Goal: Task Accomplishment & Management: Complete application form

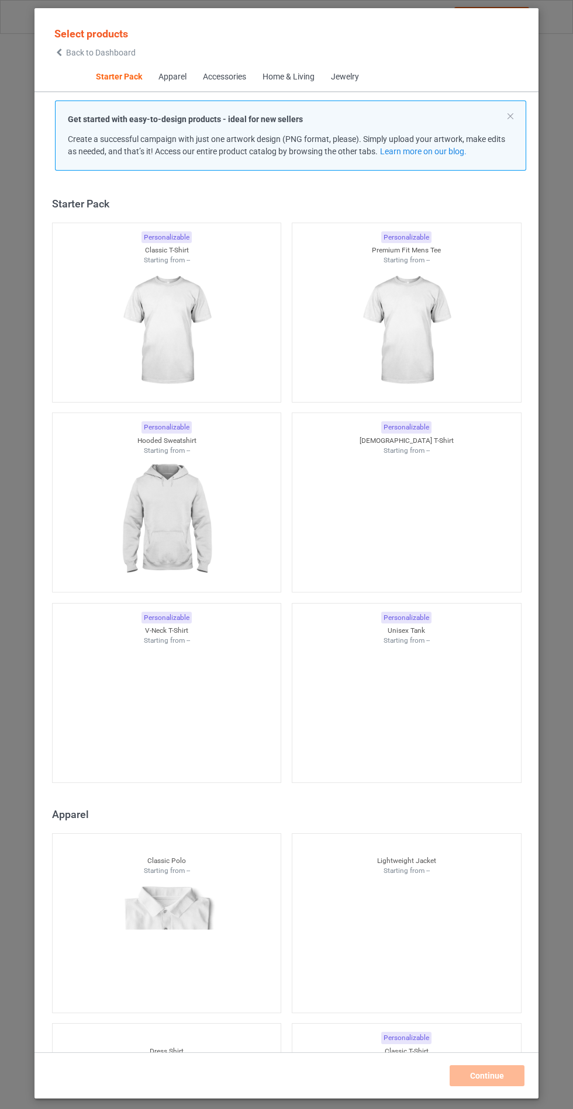
scroll to position [14, 0]
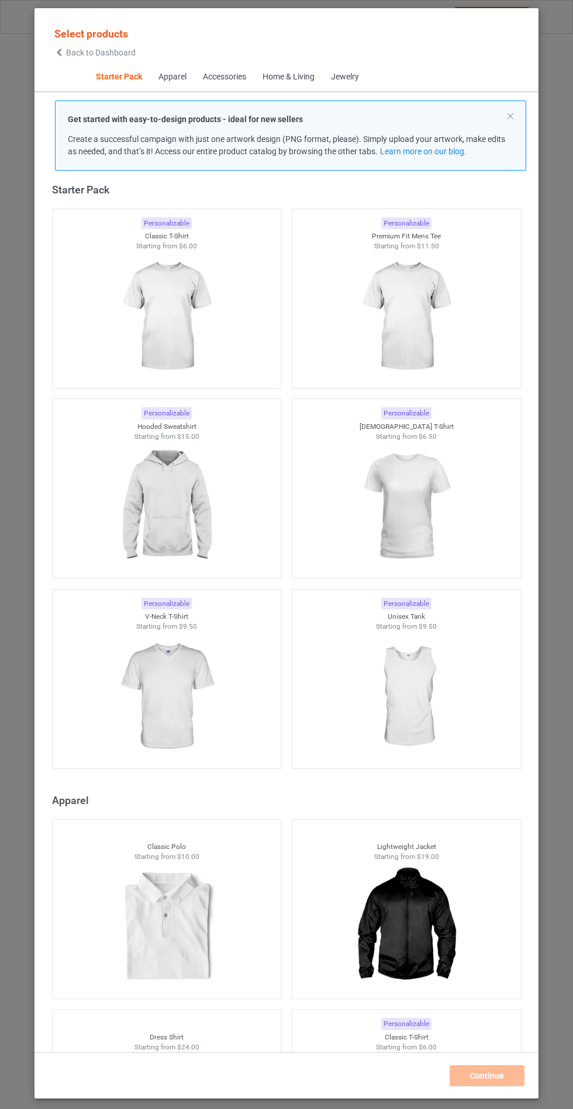
click at [193, 531] on img at bounding box center [166, 506] width 105 height 131
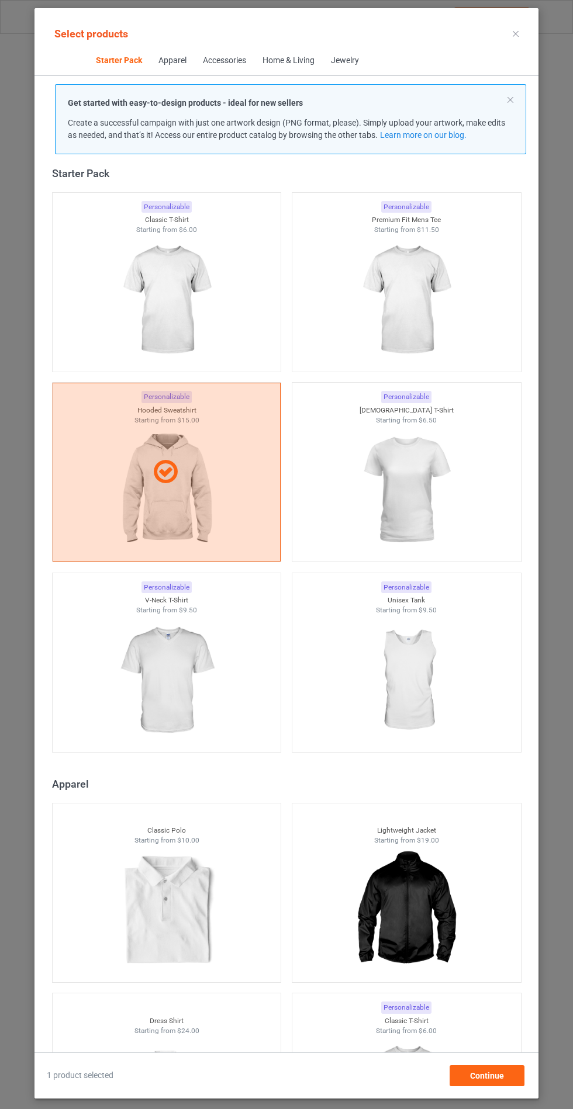
scroll to position [68, 0]
click at [509, 1083] on div "Continue" at bounding box center [487, 1076] width 75 height 21
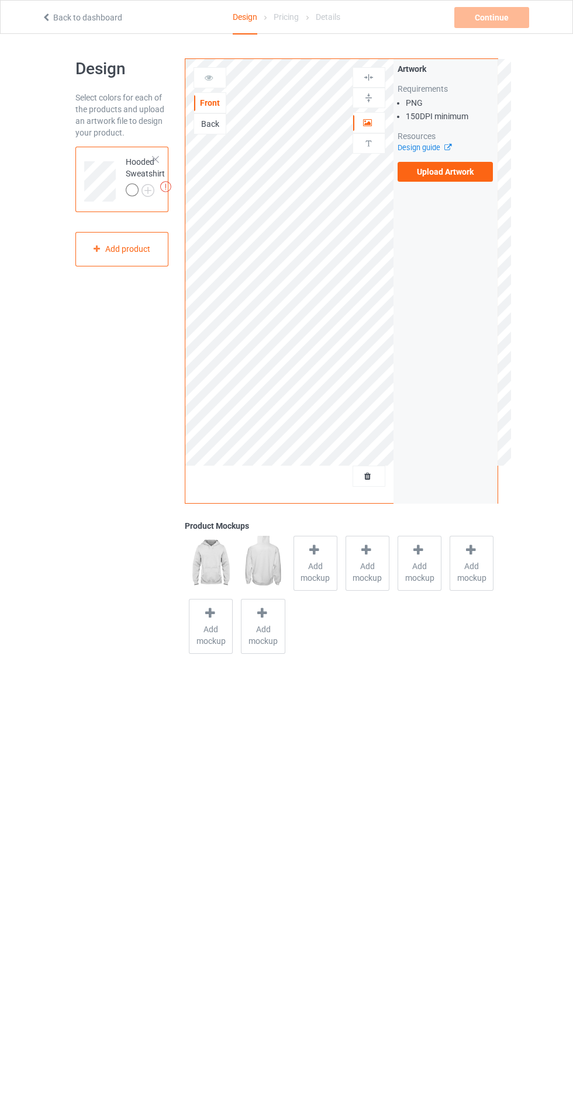
click at [460, 174] on label "Upload Artwork" at bounding box center [445, 172] width 96 height 20
click at [0, 0] on input "Upload Artwork" at bounding box center [0, 0] width 0 height 0
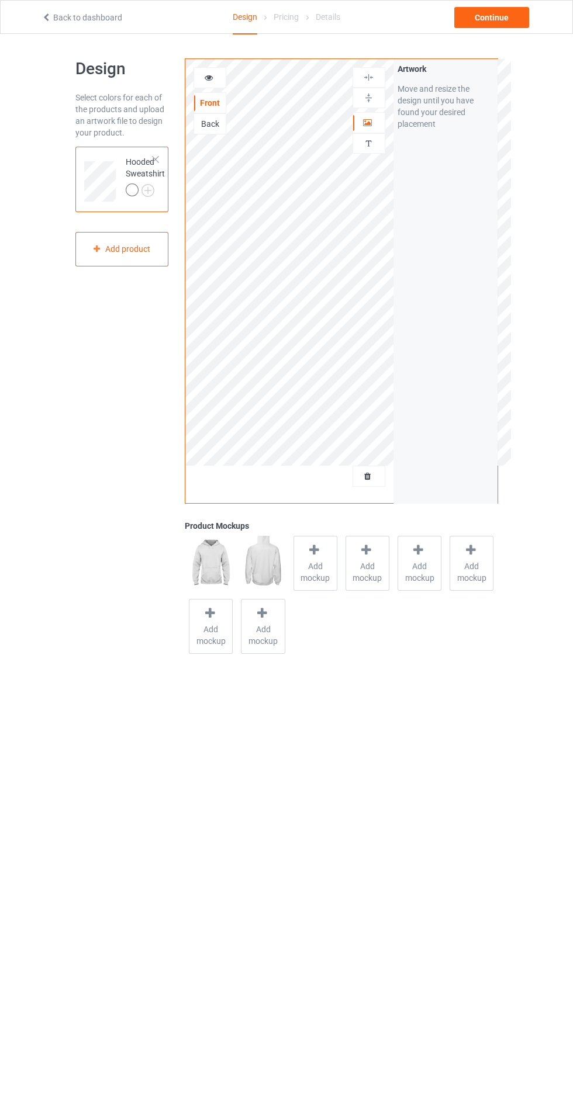
click at [318, 561] on span "Add mockup" at bounding box center [315, 572] width 43 height 23
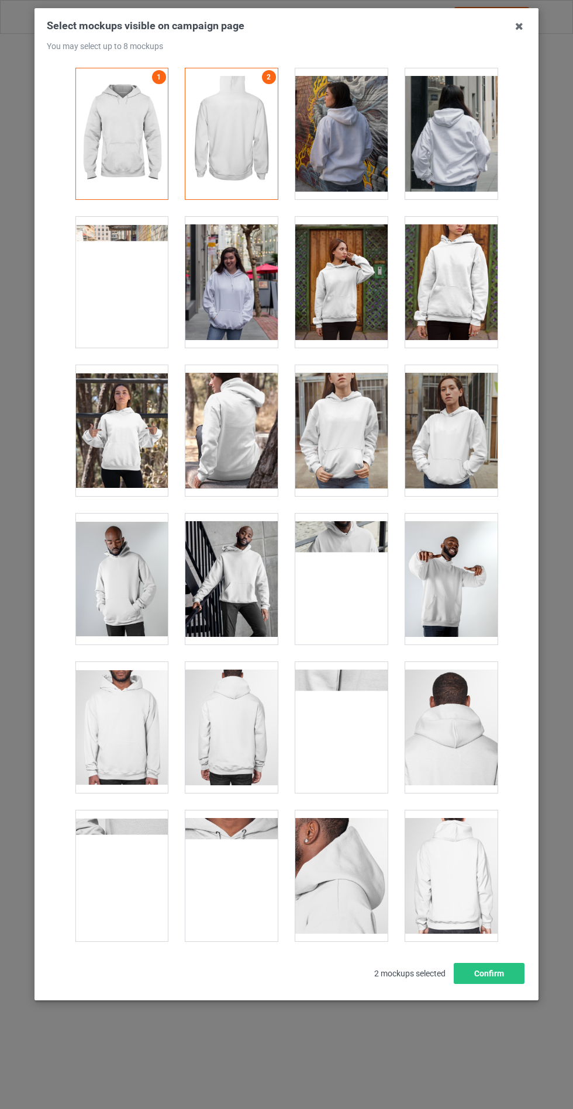
scroll to position [9434, 0]
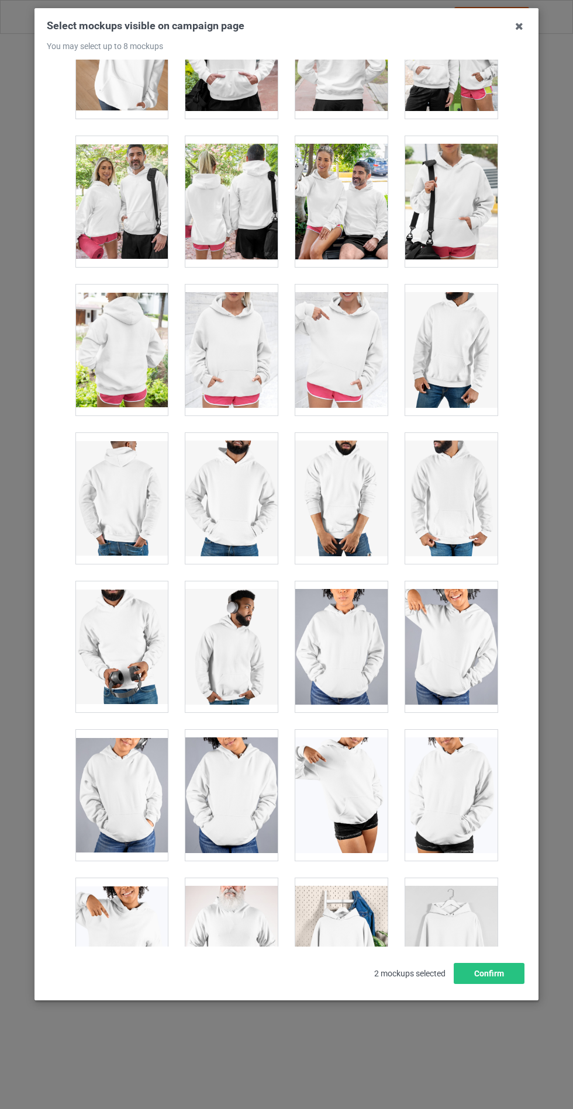
click at [240, 334] on div at bounding box center [231, 350] width 92 height 131
click at [497, 984] on button "Confirm" at bounding box center [489, 973] width 71 height 21
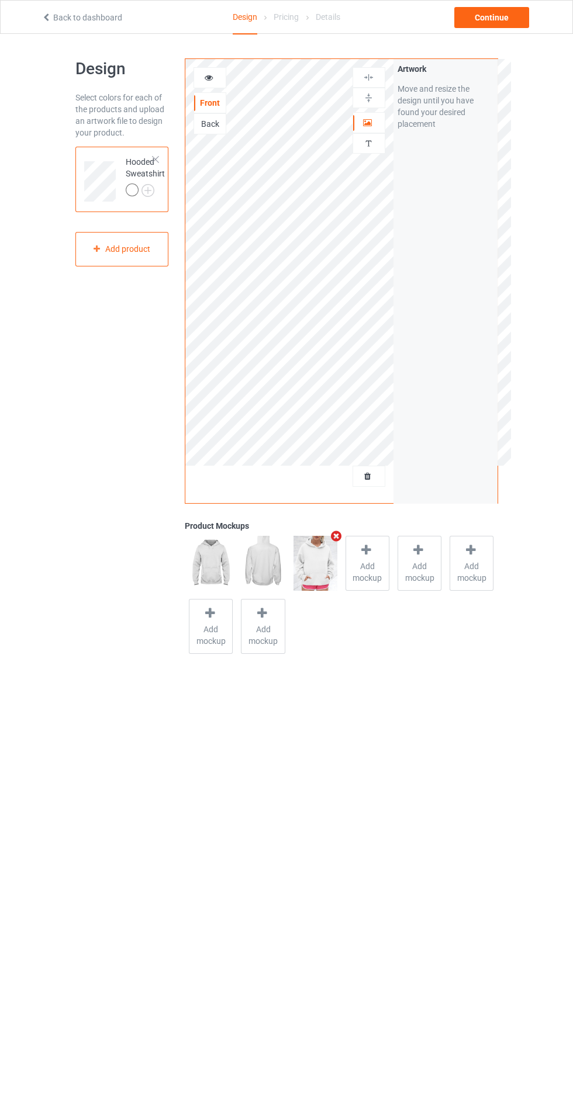
click at [0, 0] on img at bounding box center [0, 0] width 0 height 0
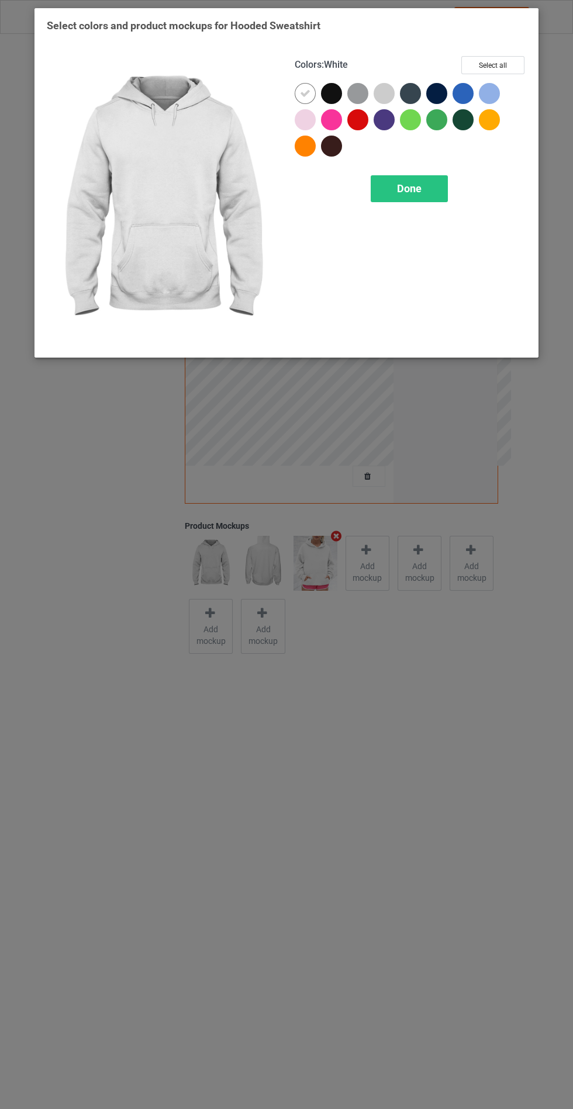
click at [329, 92] on div at bounding box center [331, 93] width 21 height 21
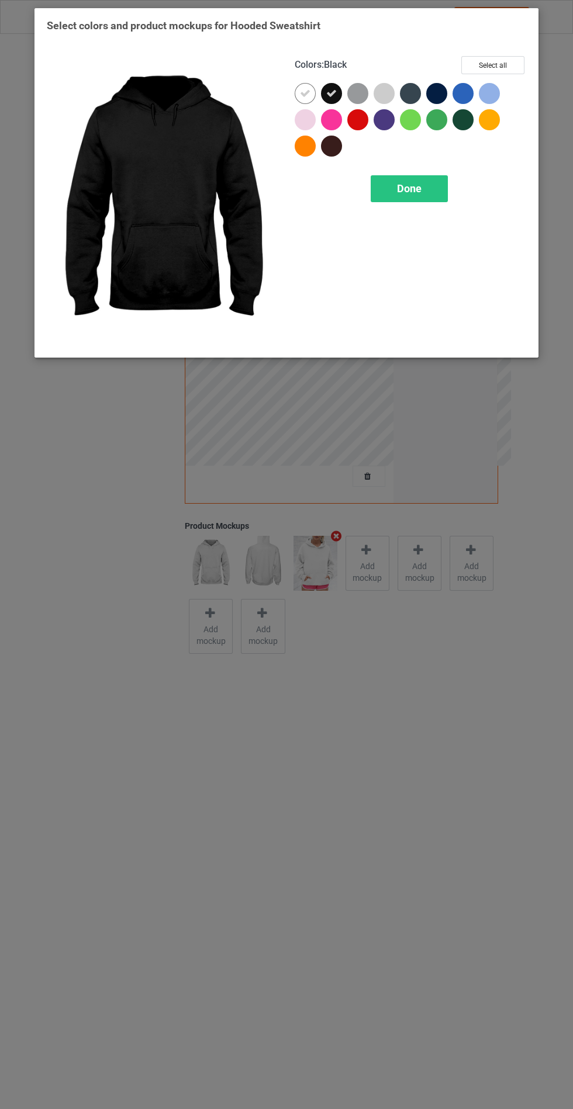
click at [350, 92] on div at bounding box center [357, 93] width 21 height 21
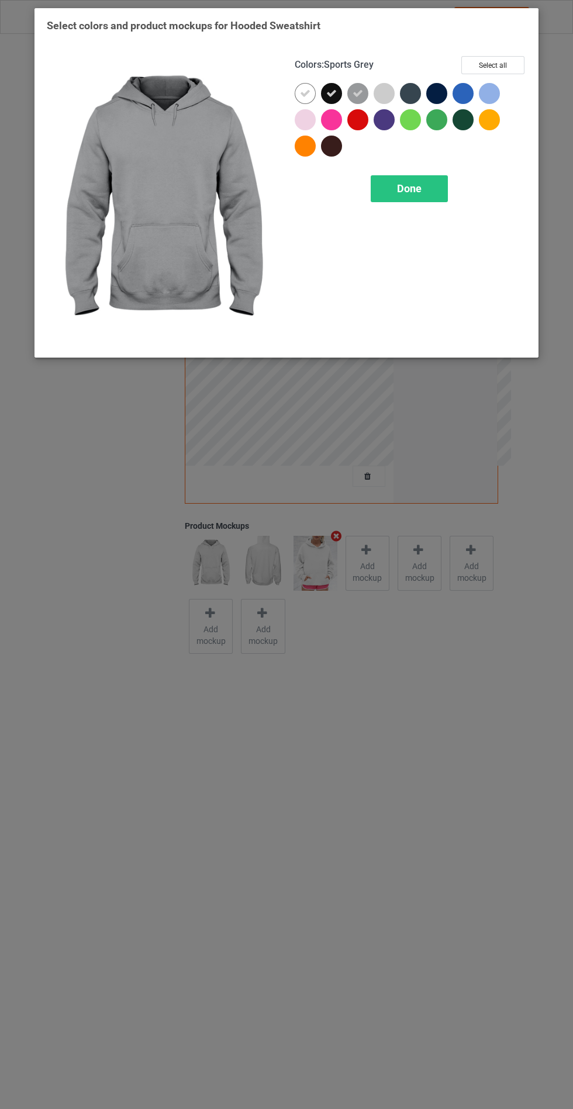
click at [402, 93] on div at bounding box center [410, 93] width 21 height 21
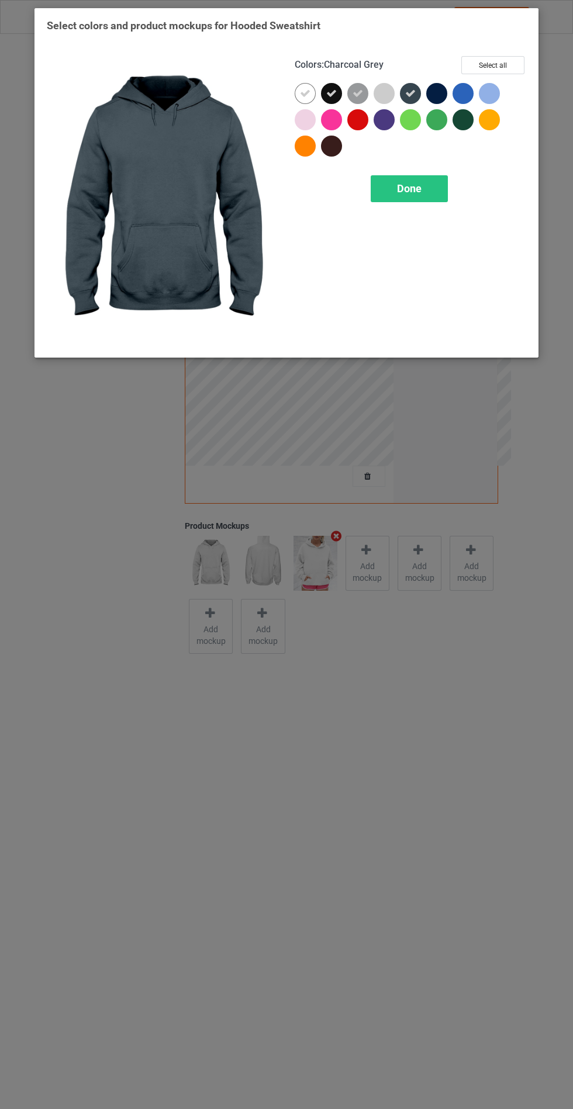
click at [427, 96] on div at bounding box center [436, 93] width 21 height 21
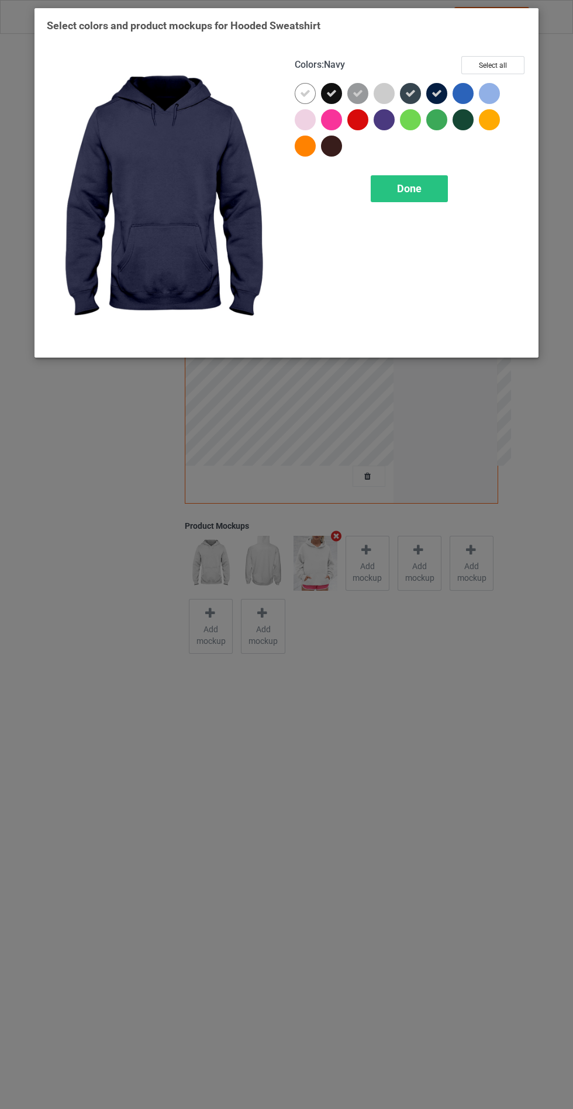
click at [420, 190] on span "Done" at bounding box center [409, 188] width 25 height 12
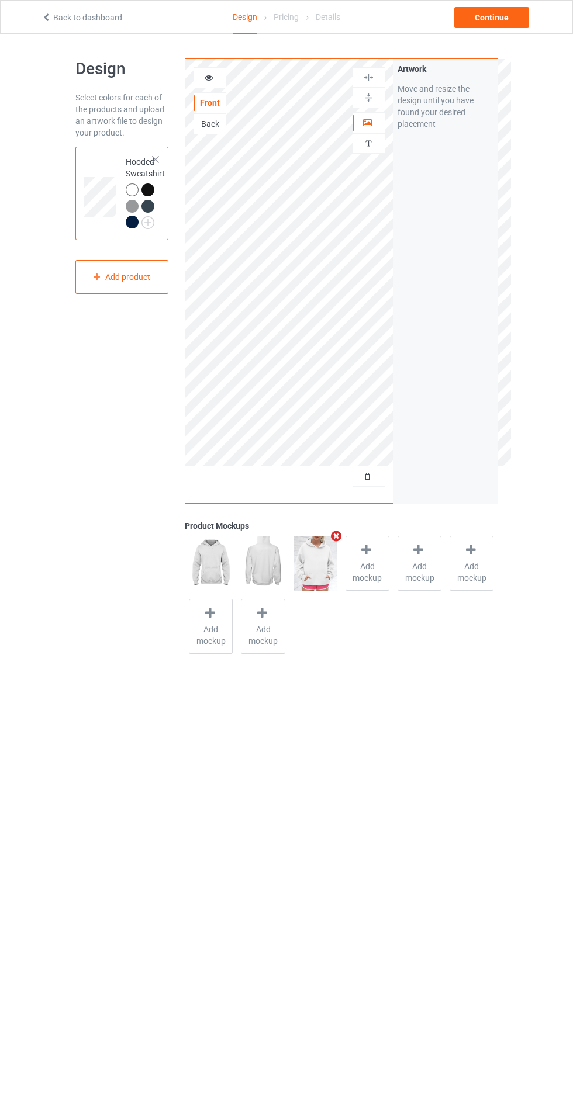
click at [495, 25] on div "Continue" at bounding box center [491, 17] width 75 height 21
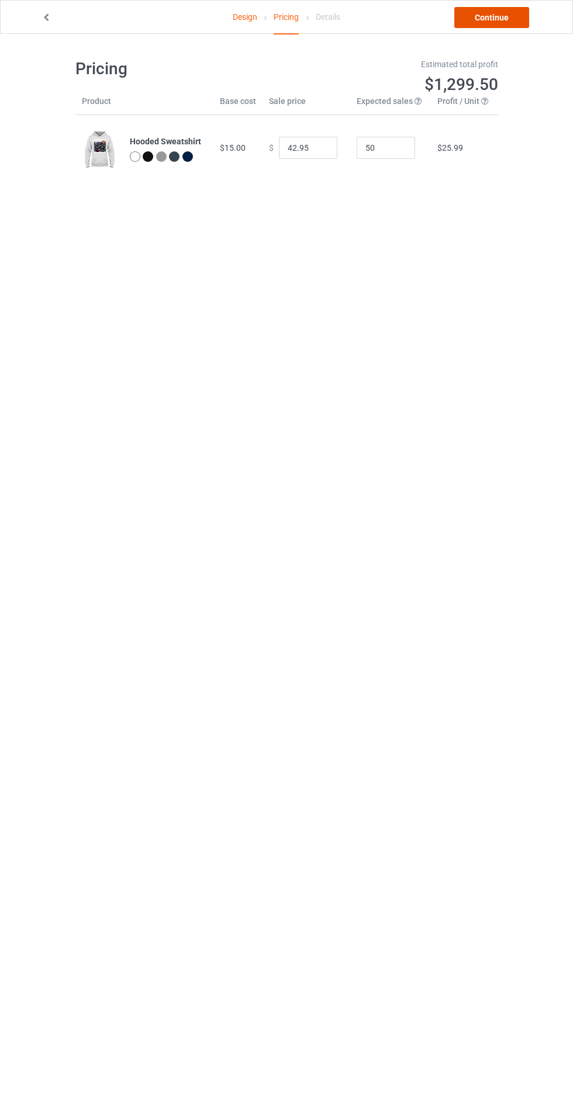
click at [499, 18] on link "Continue" at bounding box center [491, 17] width 75 height 21
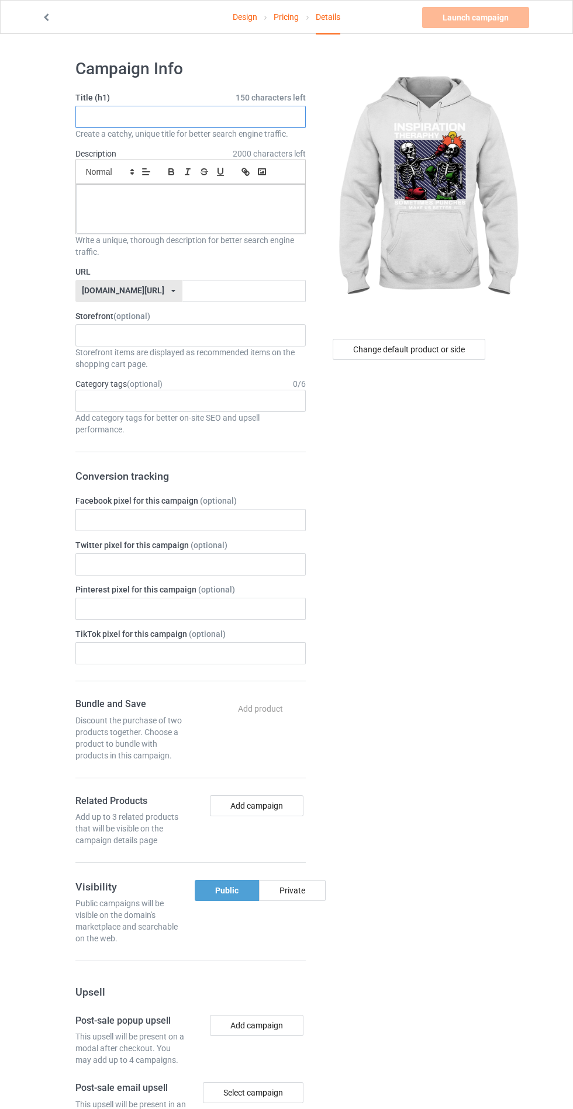
click at [274, 119] on input "text" at bounding box center [190, 117] width 230 height 22
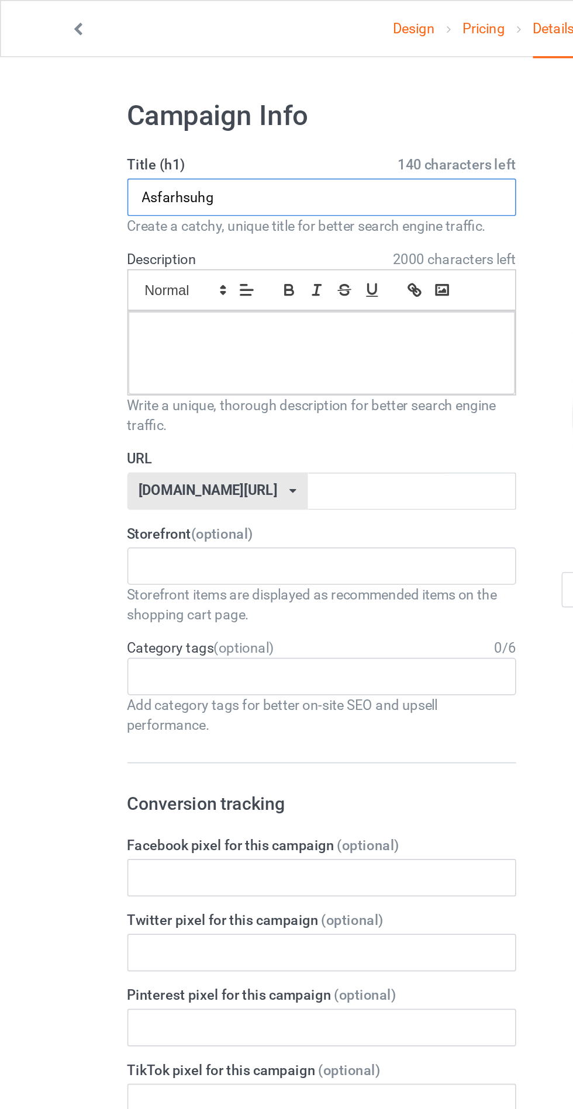
type input "Asfarhsuhg"
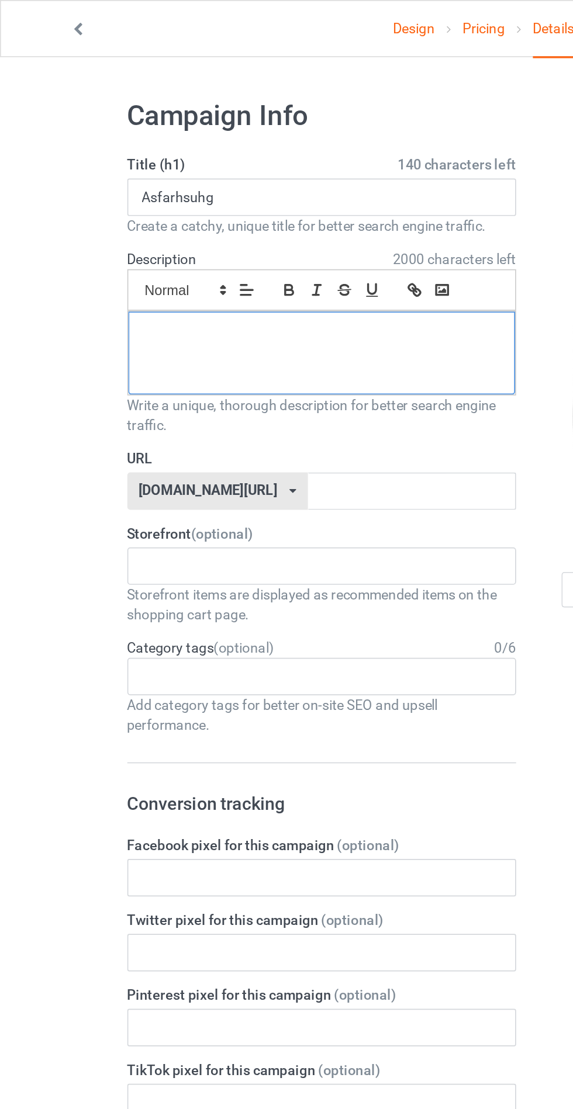
click at [107, 203] on div at bounding box center [190, 209] width 229 height 49
click at [269, 293] on input "text" at bounding box center [243, 291] width 123 height 22
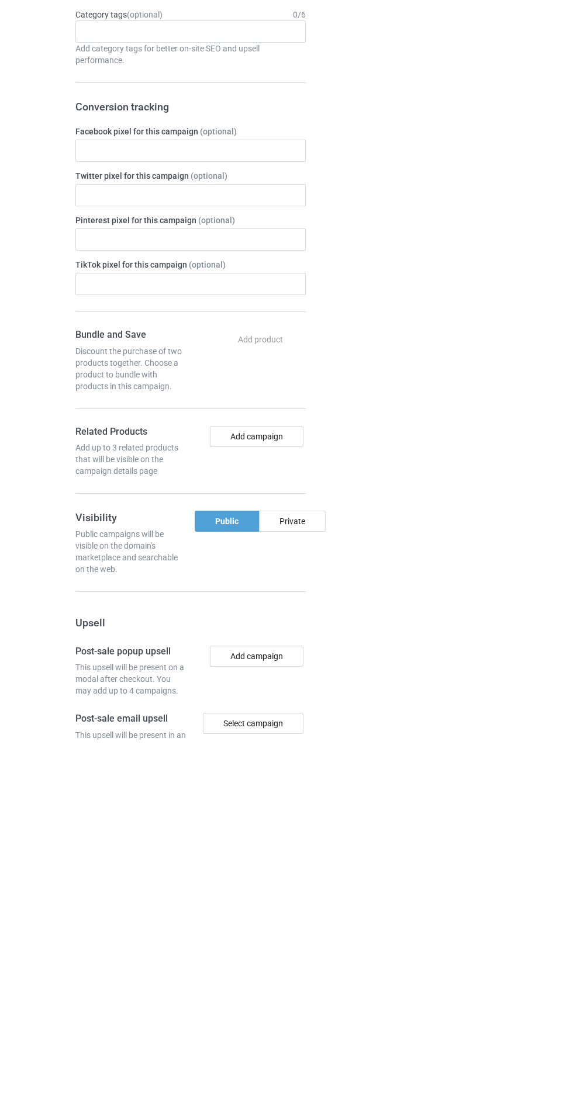
type input "Jaytbzybsh"
click at [312, 893] on div "Private" at bounding box center [292, 890] width 67 height 21
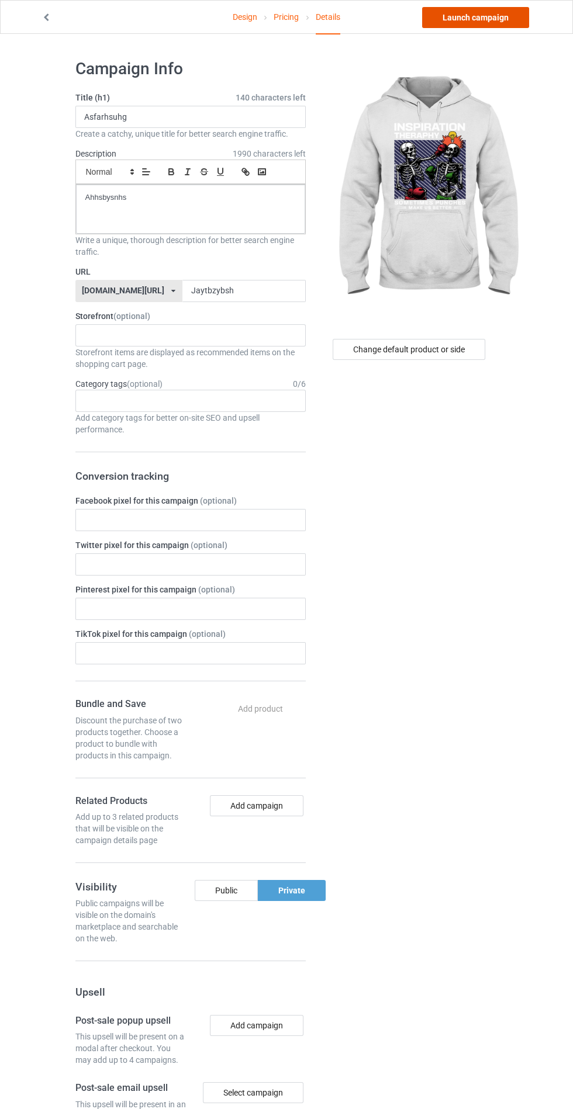
click at [510, 18] on link "Launch campaign" at bounding box center [475, 17] width 107 height 21
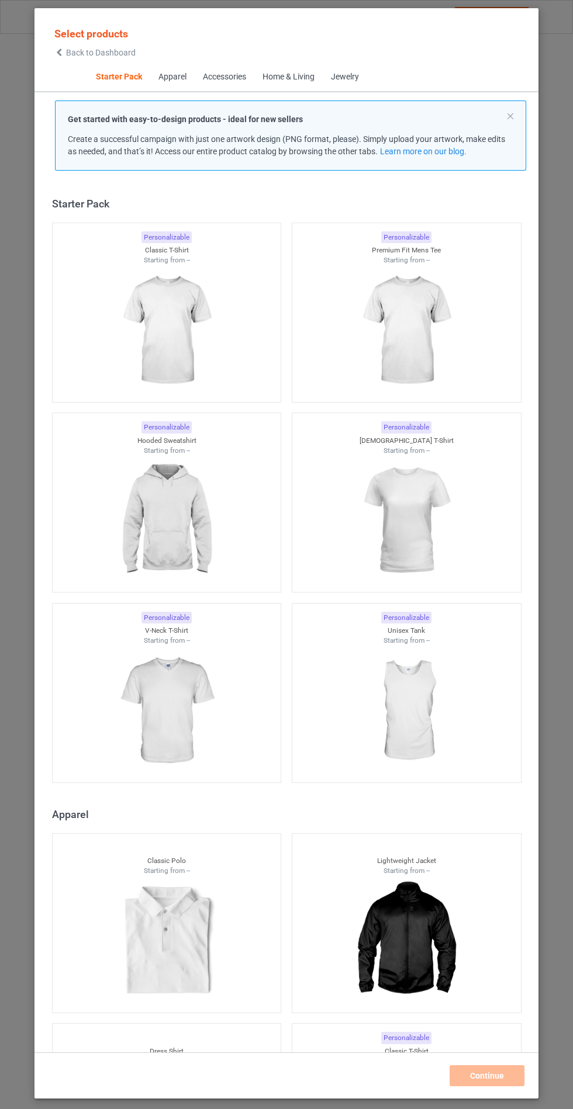
scroll to position [14, 0]
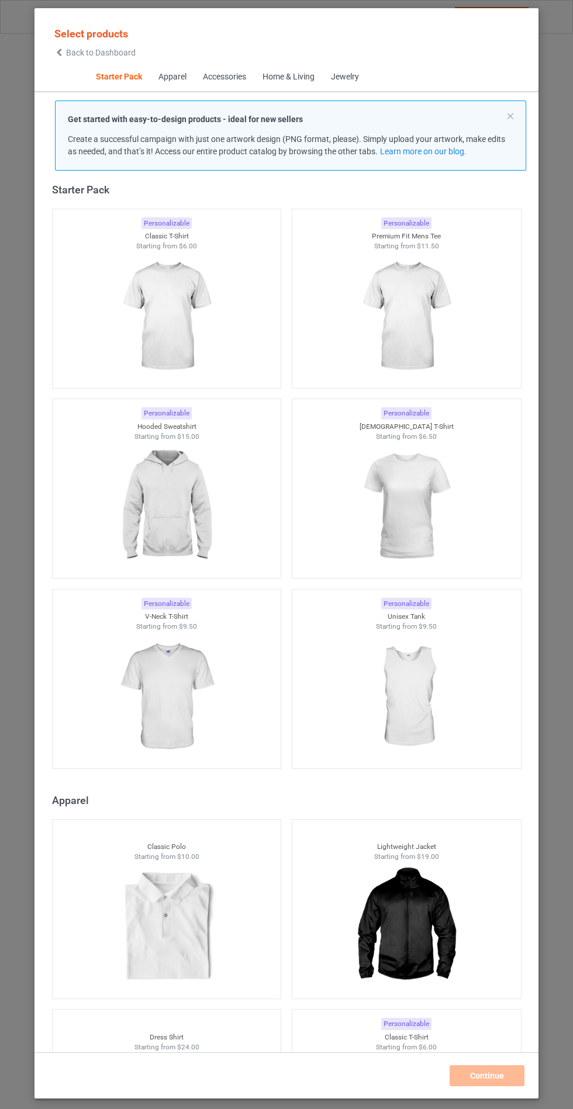
click at [163, 514] on img at bounding box center [166, 506] width 105 height 131
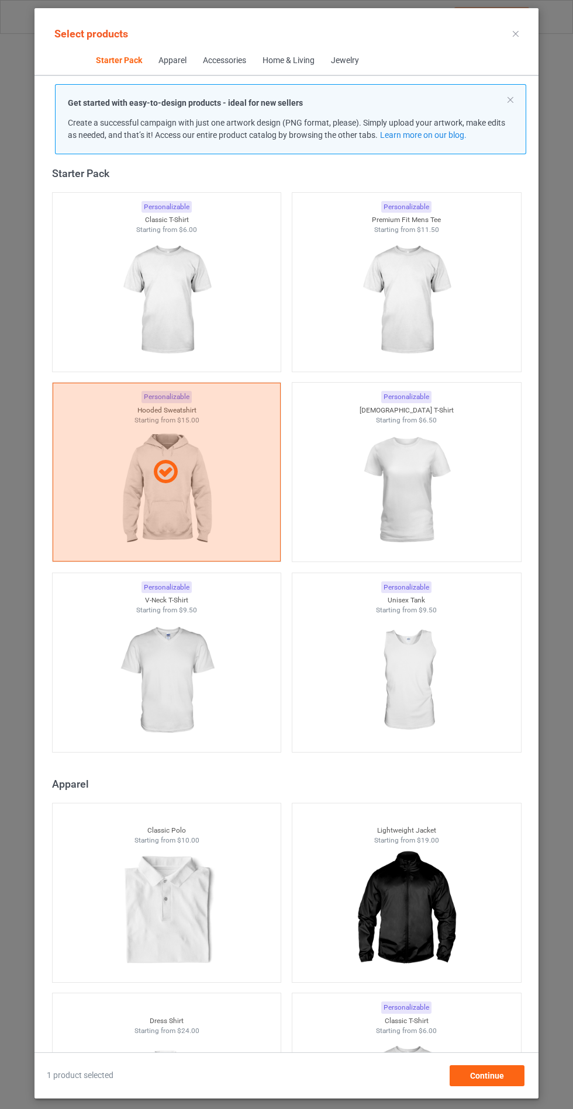
scroll to position [68, 0]
click at [507, 1079] on div "Continue" at bounding box center [487, 1076] width 75 height 21
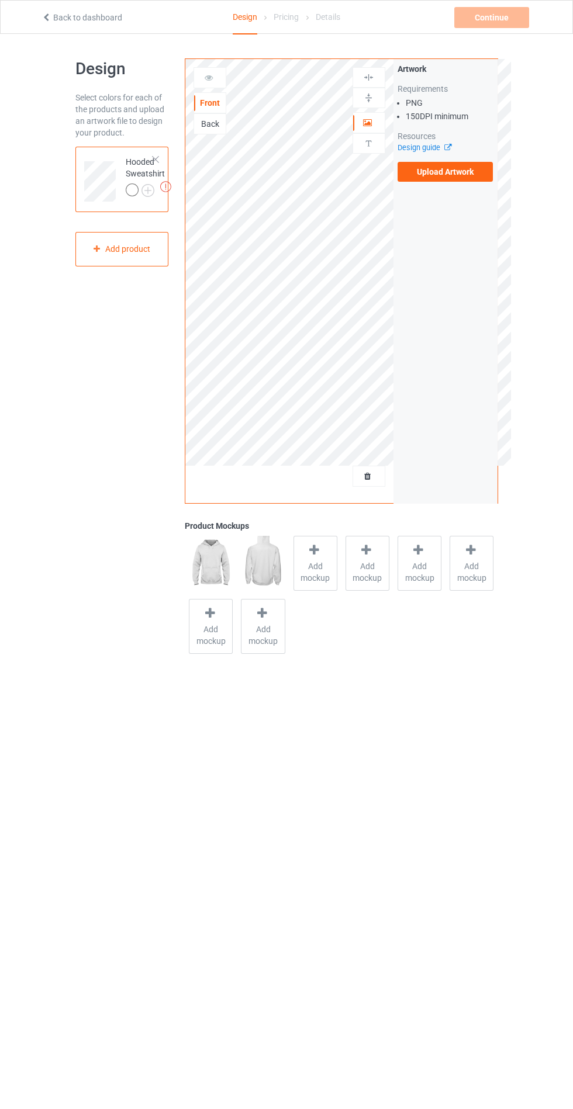
click at [471, 176] on label "Upload Artwork" at bounding box center [445, 172] width 96 height 20
click at [0, 0] on input "Upload Artwork" at bounding box center [0, 0] width 0 height 0
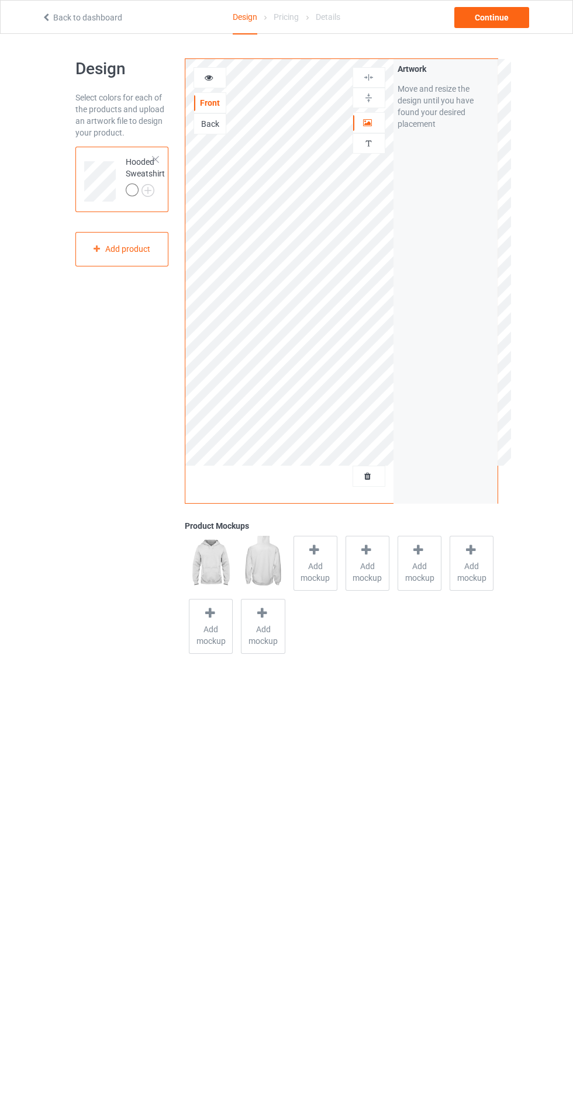
click at [314, 549] on icon at bounding box center [314, 550] width 15 height 12
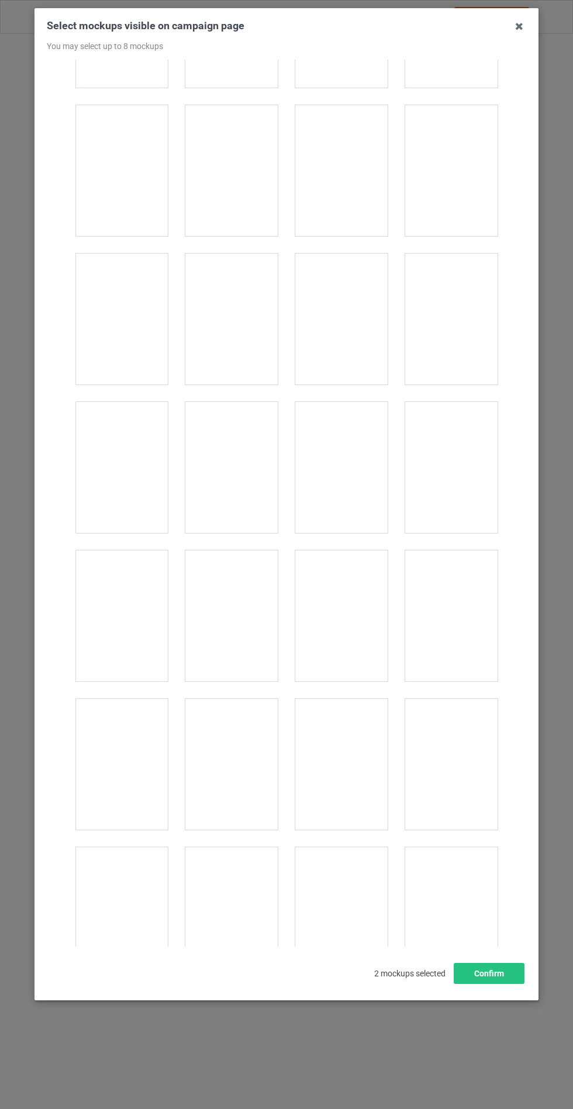
scroll to position [9434, 0]
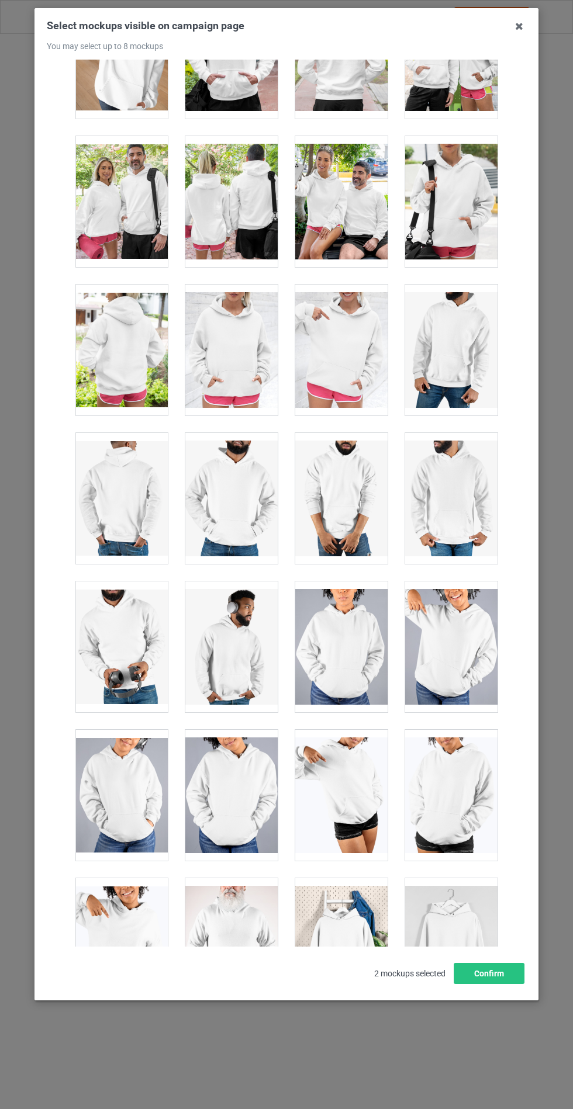
click at [241, 337] on div at bounding box center [231, 350] width 92 height 131
click at [490, 984] on button "Confirm" at bounding box center [489, 973] width 71 height 21
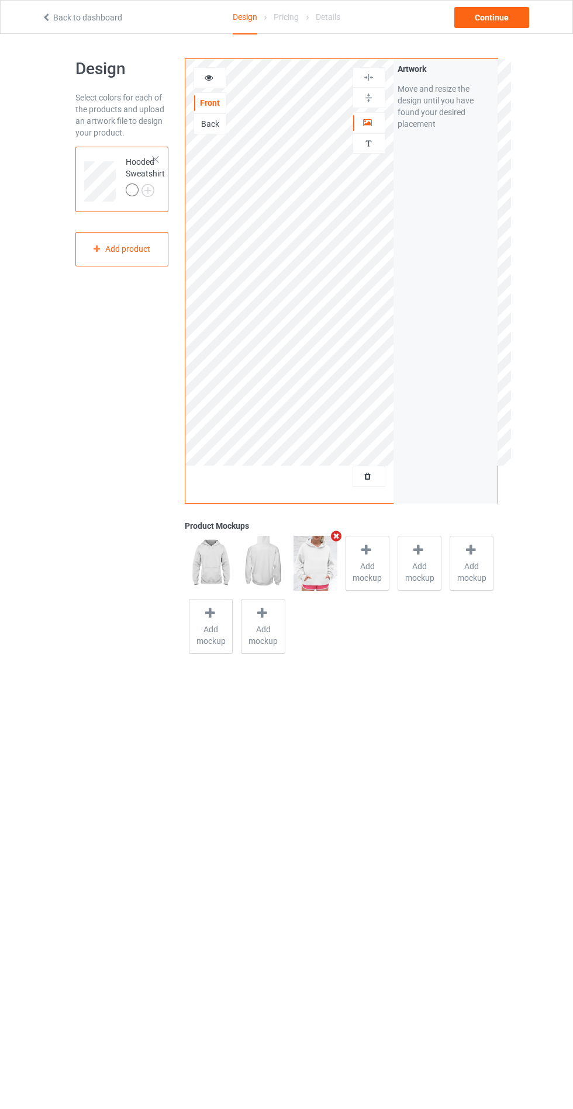
click at [0, 0] on img at bounding box center [0, 0] width 0 height 0
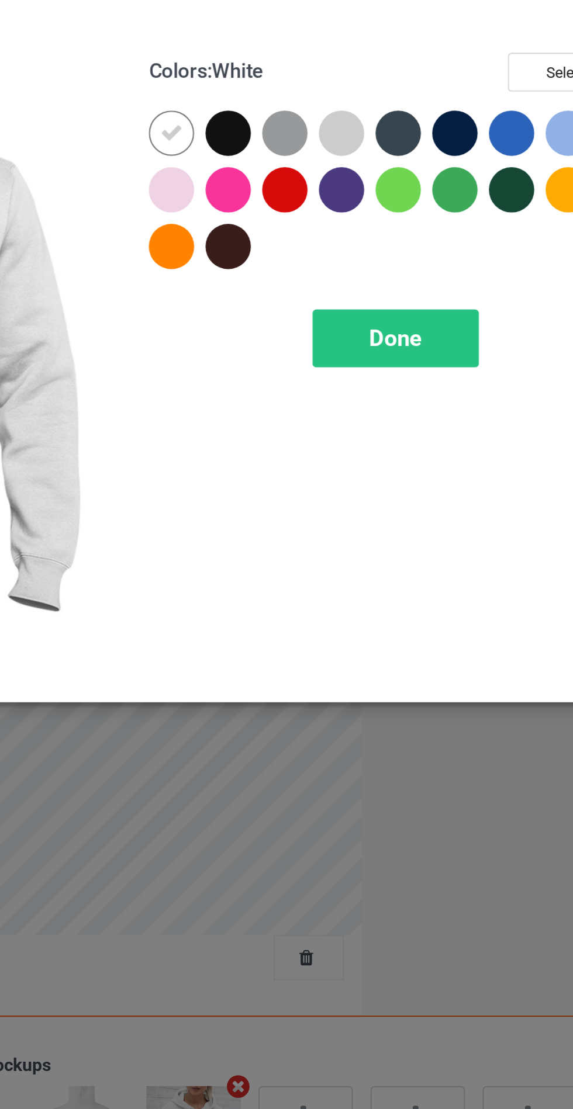
click at [329, 85] on div at bounding box center [331, 93] width 21 height 21
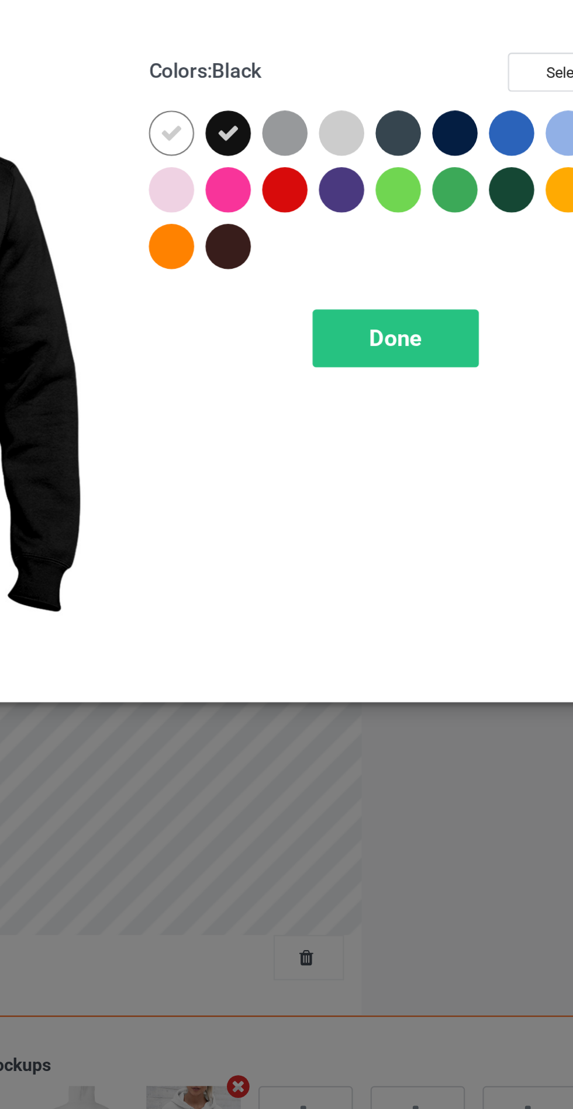
click at [355, 88] on div at bounding box center [357, 93] width 21 height 21
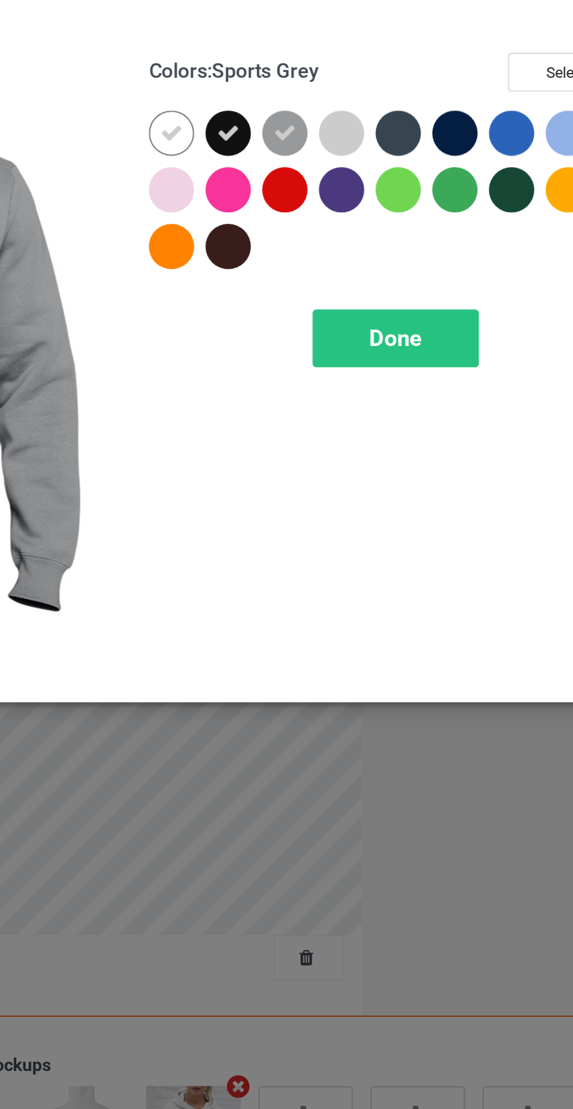
click at [410, 92] on div at bounding box center [410, 93] width 21 height 21
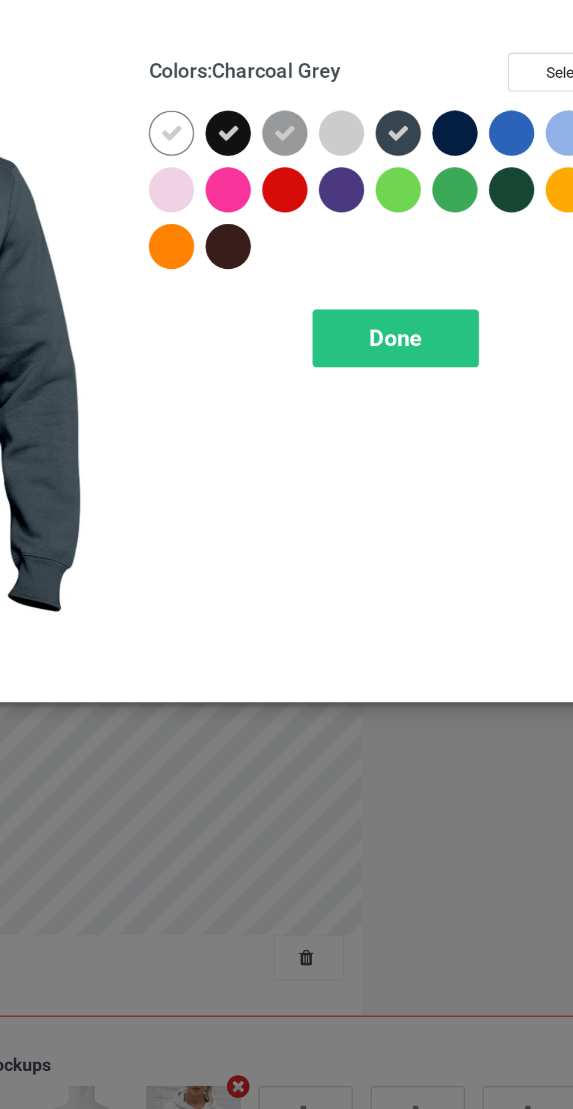
click at [433, 90] on div at bounding box center [436, 93] width 21 height 21
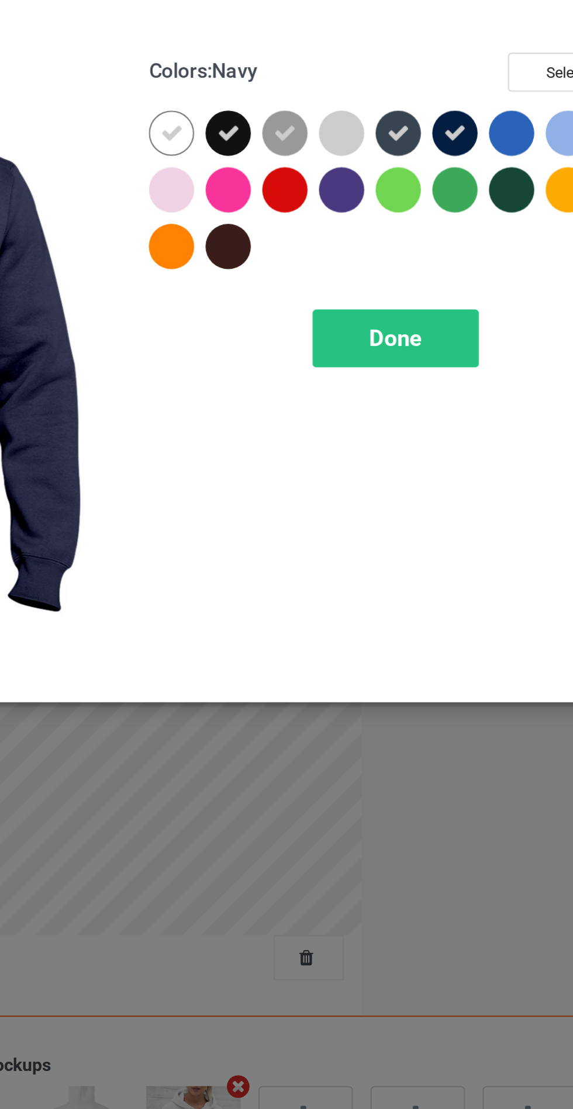
click at [418, 194] on span "Done" at bounding box center [409, 188] width 25 height 12
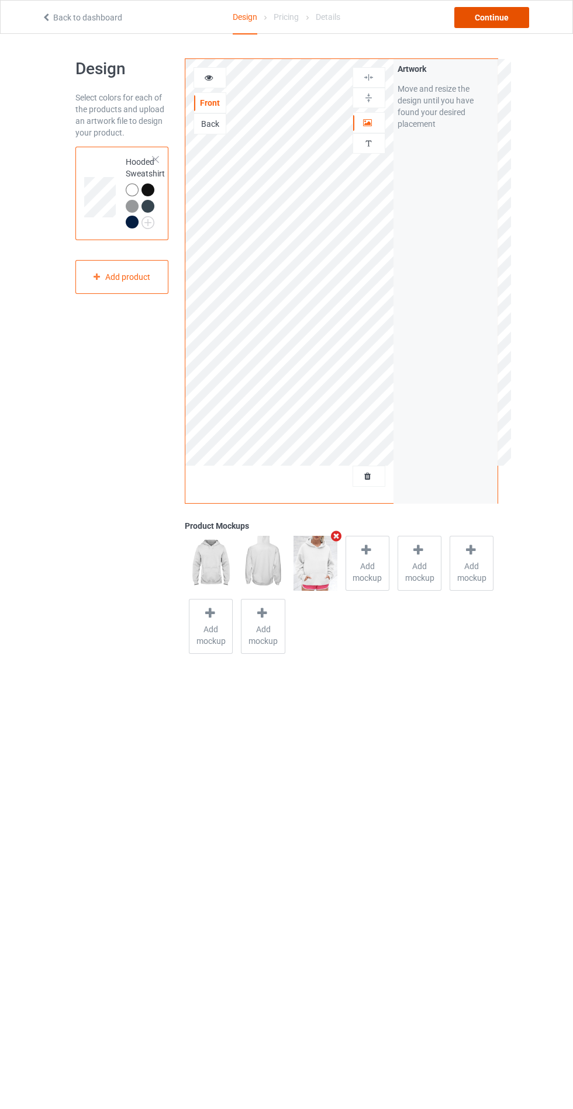
click at [501, 22] on div "Continue" at bounding box center [491, 17] width 75 height 21
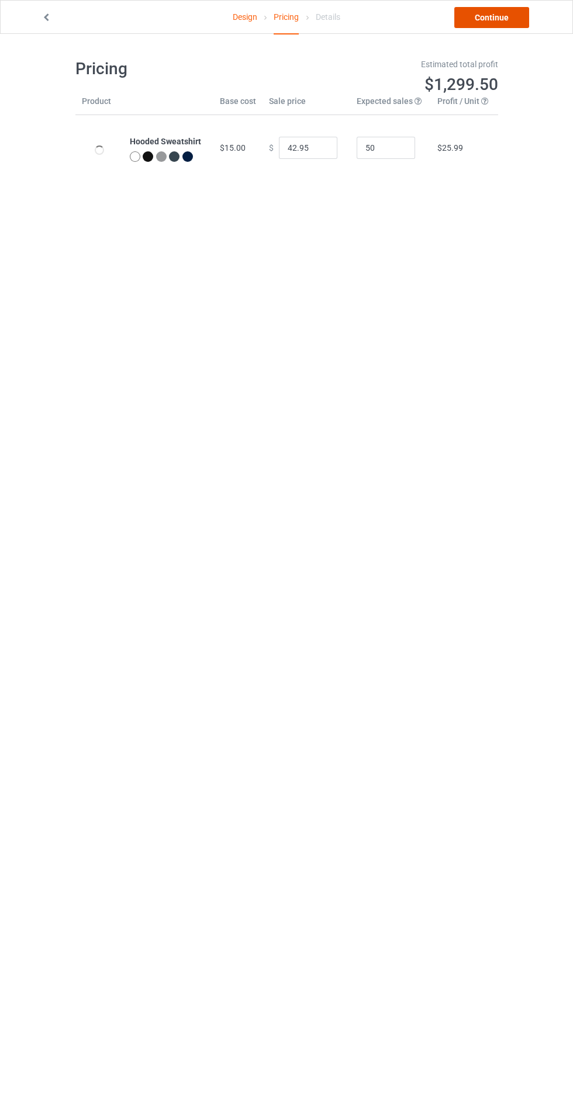
click at [504, 12] on link "Continue" at bounding box center [491, 17] width 75 height 21
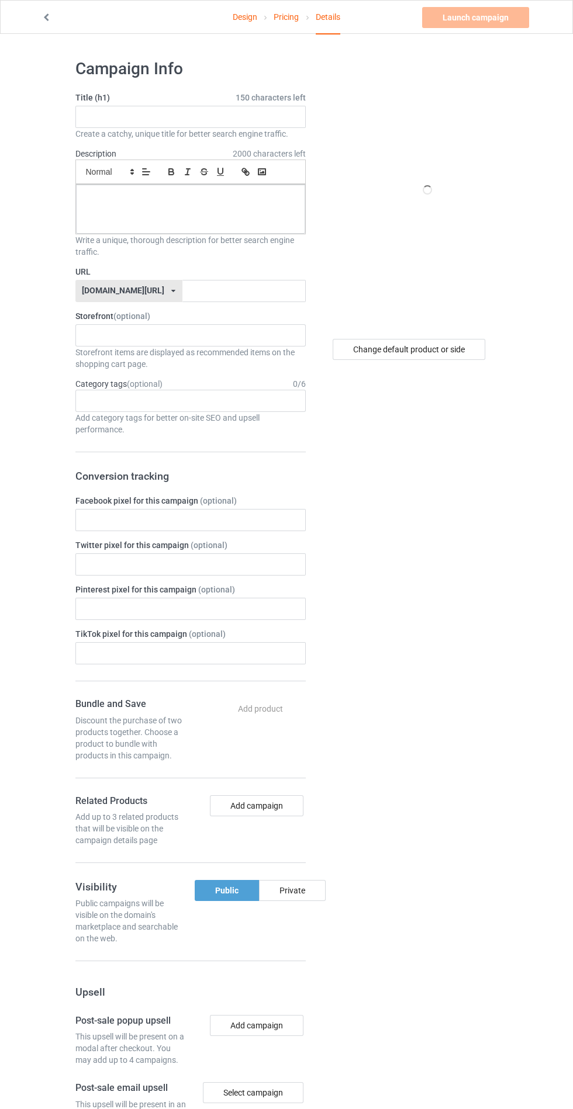
click at [254, 99] on span "150 characters left" at bounding box center [271, 98] width 70 height 12
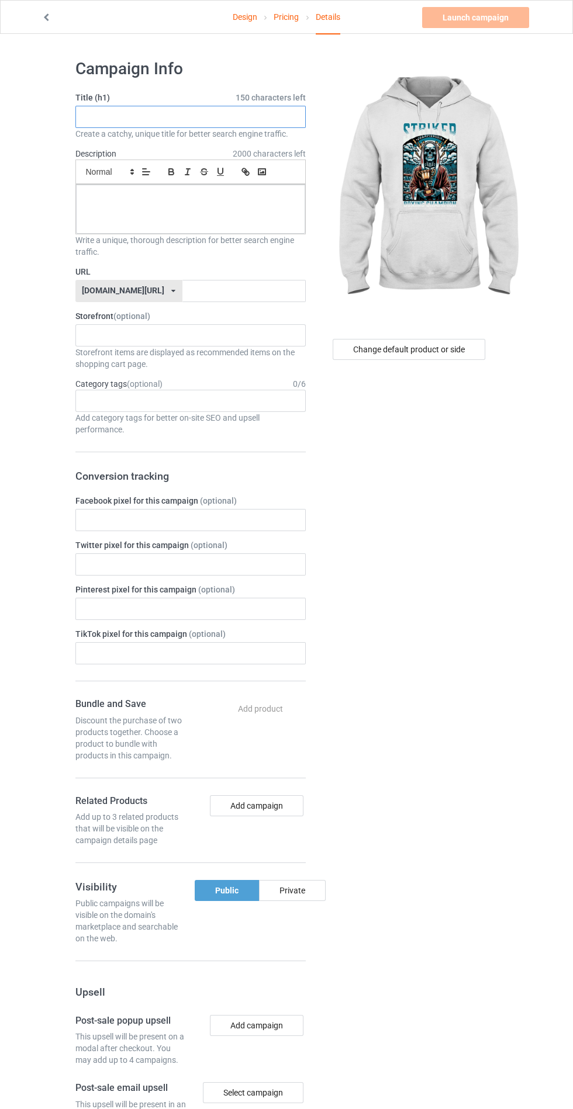
click at [134, 119] on input "text" at bounding box center [190, 117] width 230 height 22
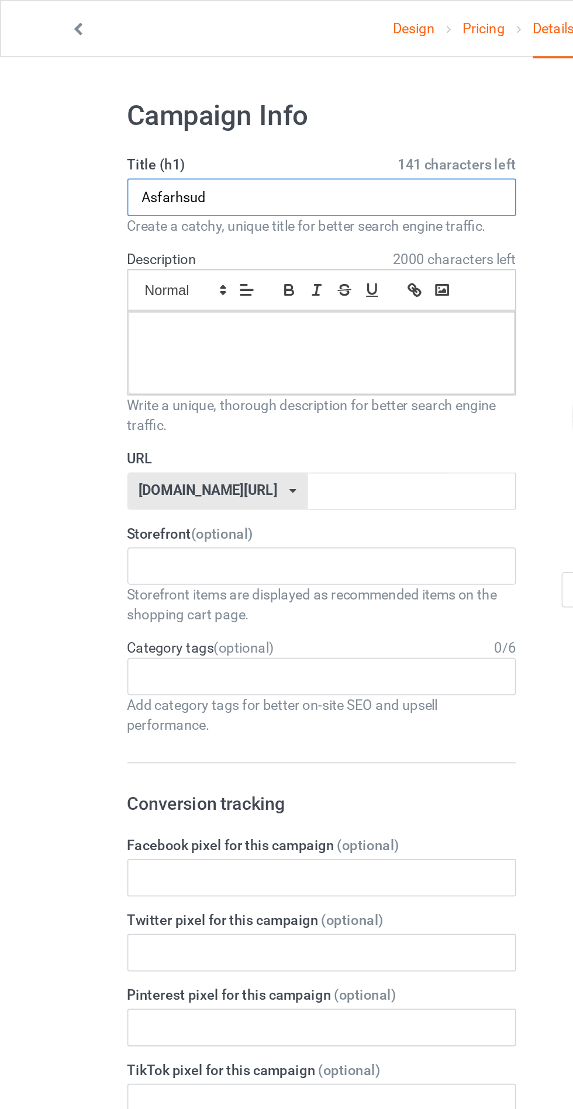
type input "Asfarhsud"
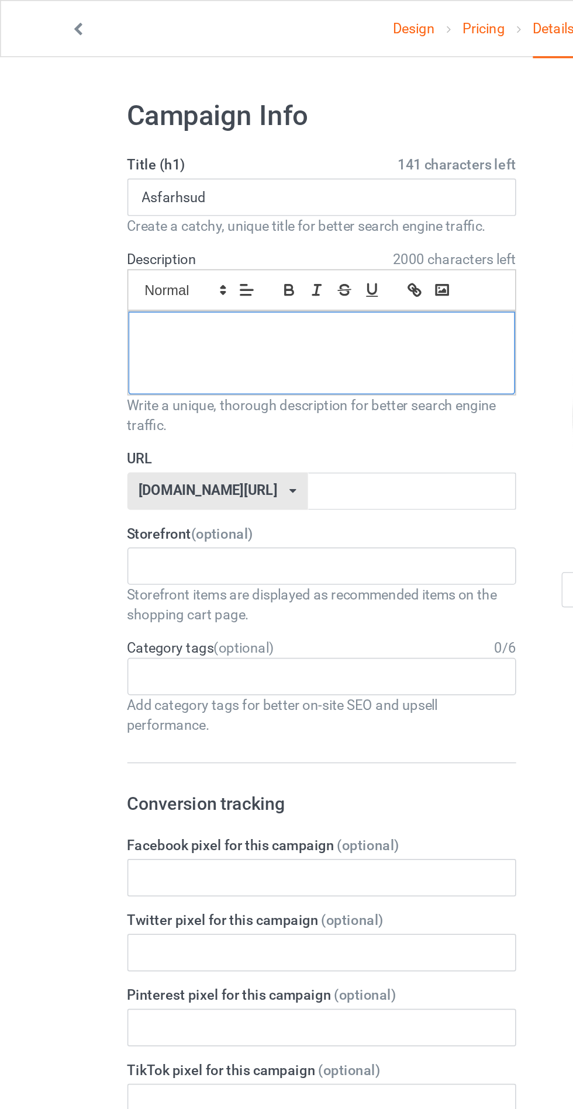
click at [105, 216] on div at bounding box center [190, 209] width 229 height 49
click at [270, 276] on label "URL" at bounding box center [190, 272] width 230 height 12
click at [223, 546] on span "(optional)" at bounding box center [209, 545] width 37 height 9
click at [247, 270] on label "URL" at bounding box center [190, 272] width 230 height 12
click at [240, 275] on label "URL" at bounding box center [190, 272] width 230 height 12
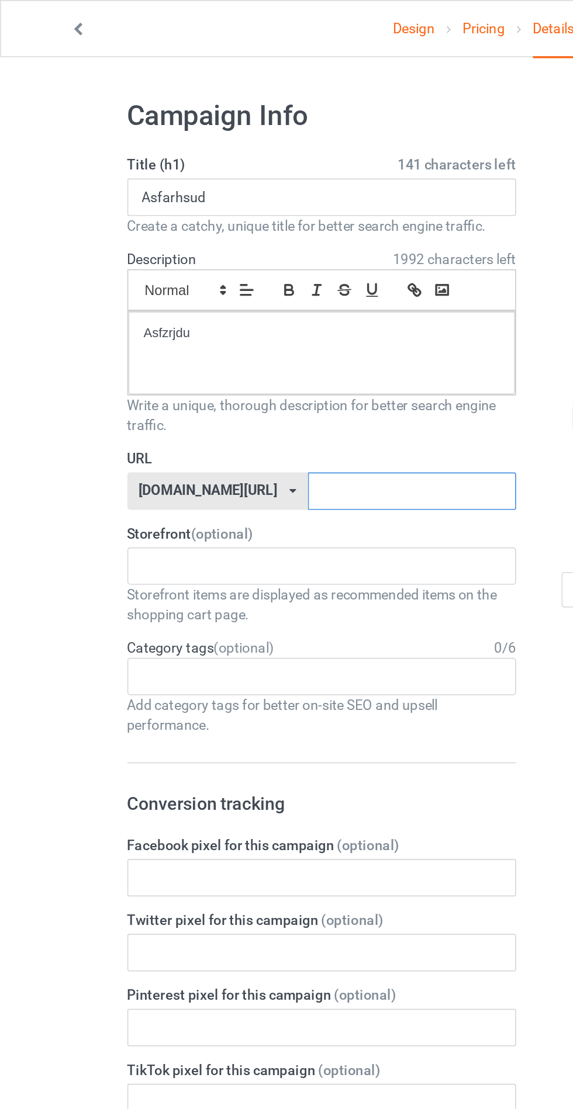
click at [247, 285] on input "text" at bounding box center [243, 291] width 123 height 22
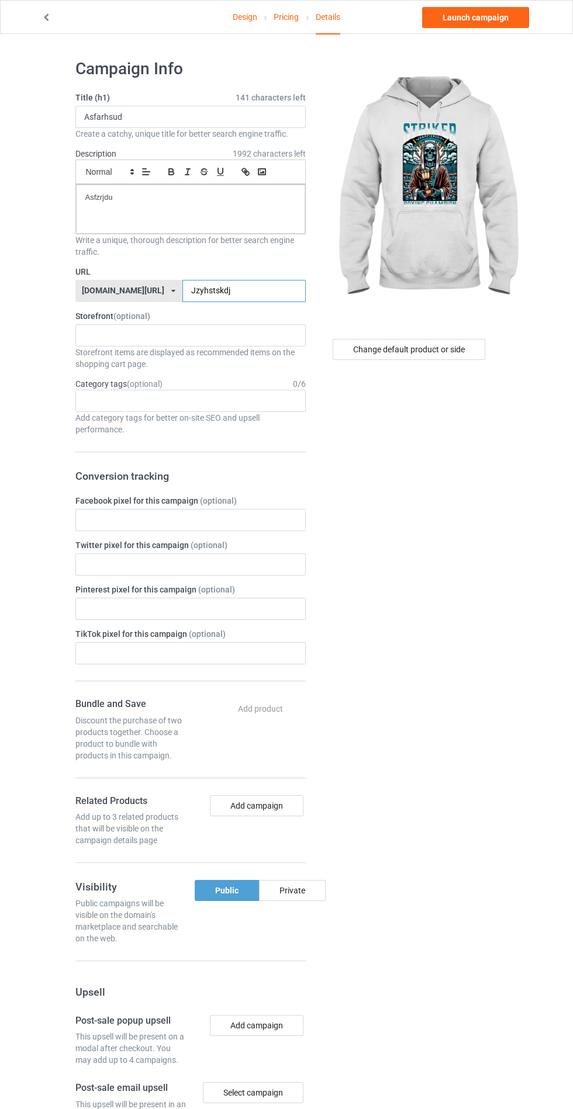
scroll to position [14, 0]
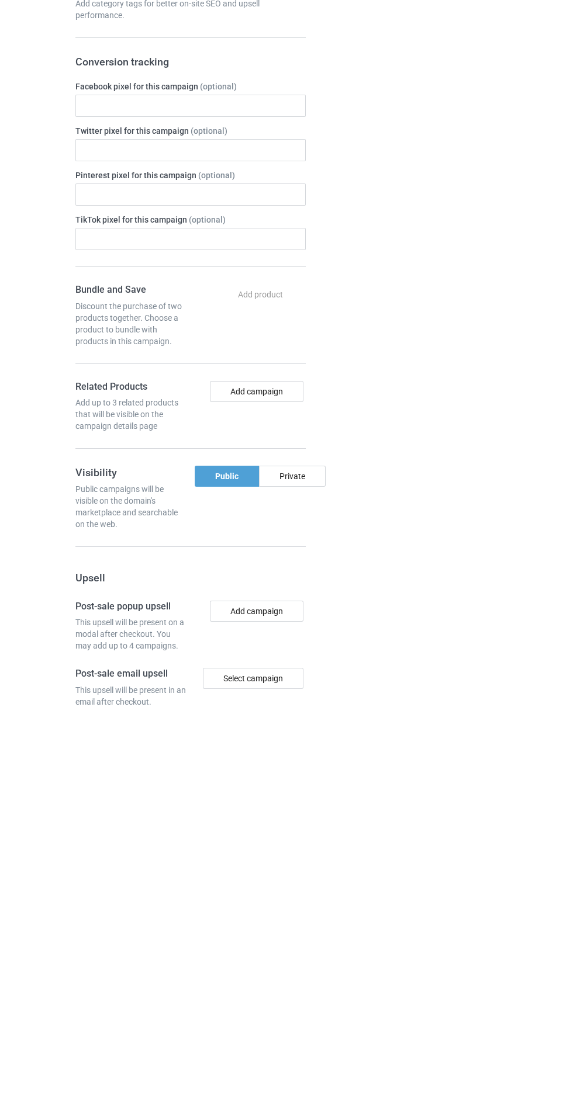
type input "Jzyhstskdj"
click at [306, 872] on div "Private" at bounding box center [292, 876] width 67 height 21
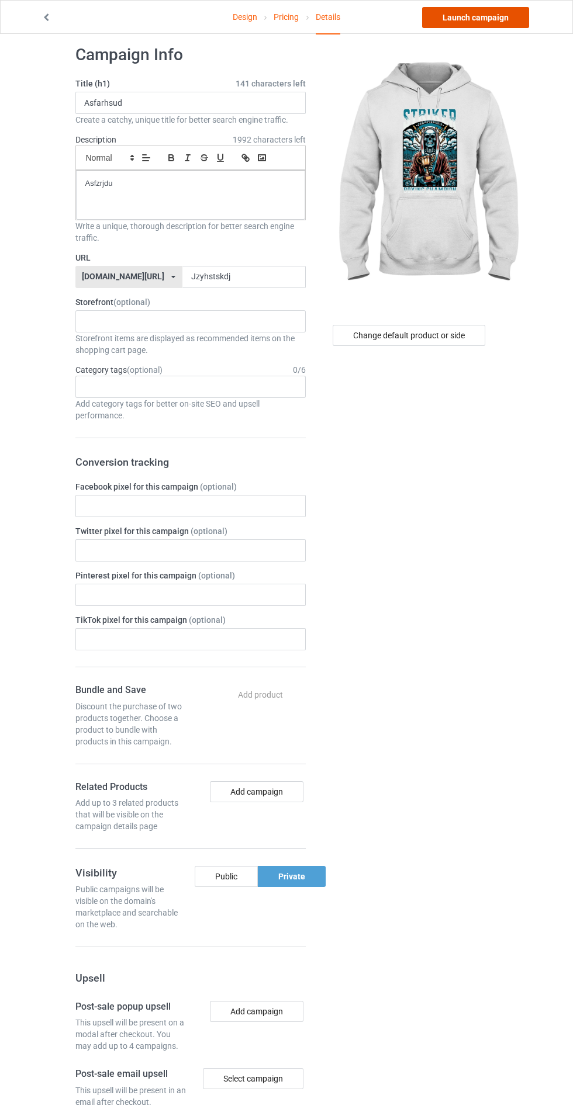
click at [502, 26] on link "Launch campaign" at bounding box center [475, 17] width 107 height 21
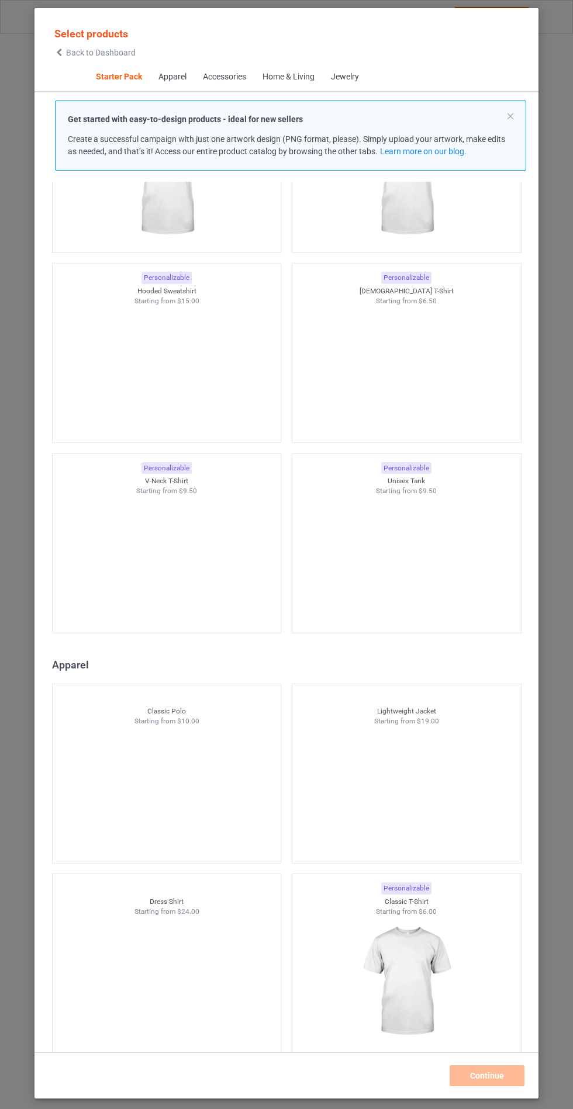
scroll to position [238, 0]
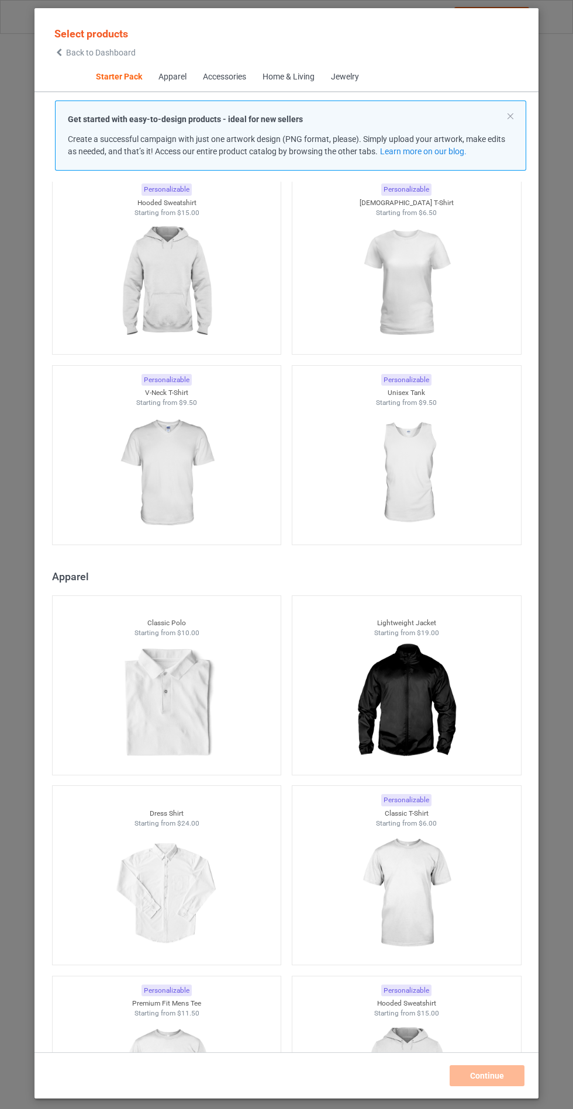
click at [186, 305] on img at bounding box center [166, 282] width 105 height 131
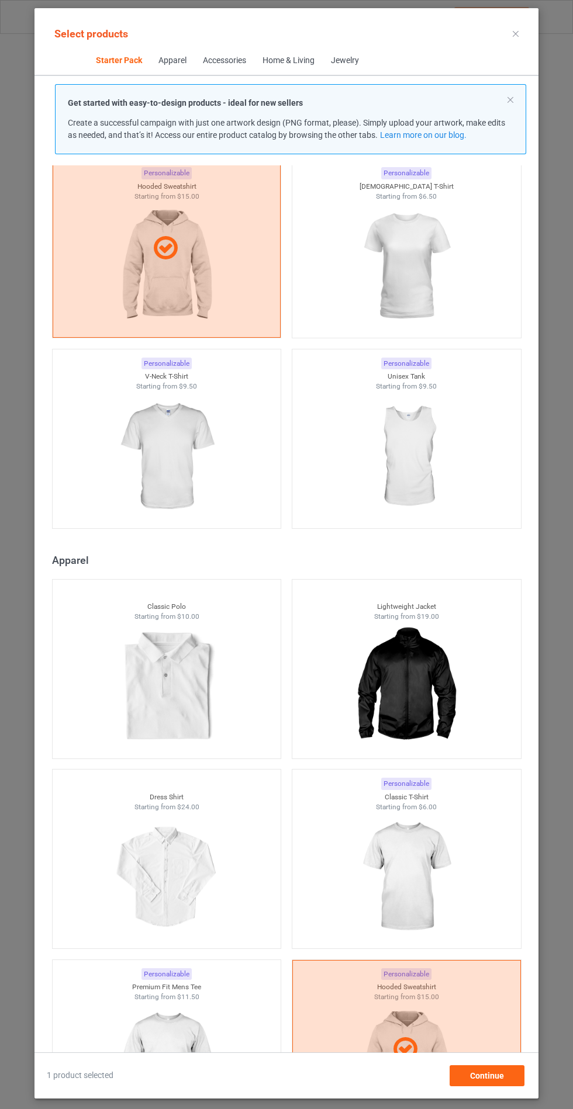
scroll to position [68, 0]
click at [490, 1081] on span "Continue" at bounding box center [487, 1075] width 34 height 9
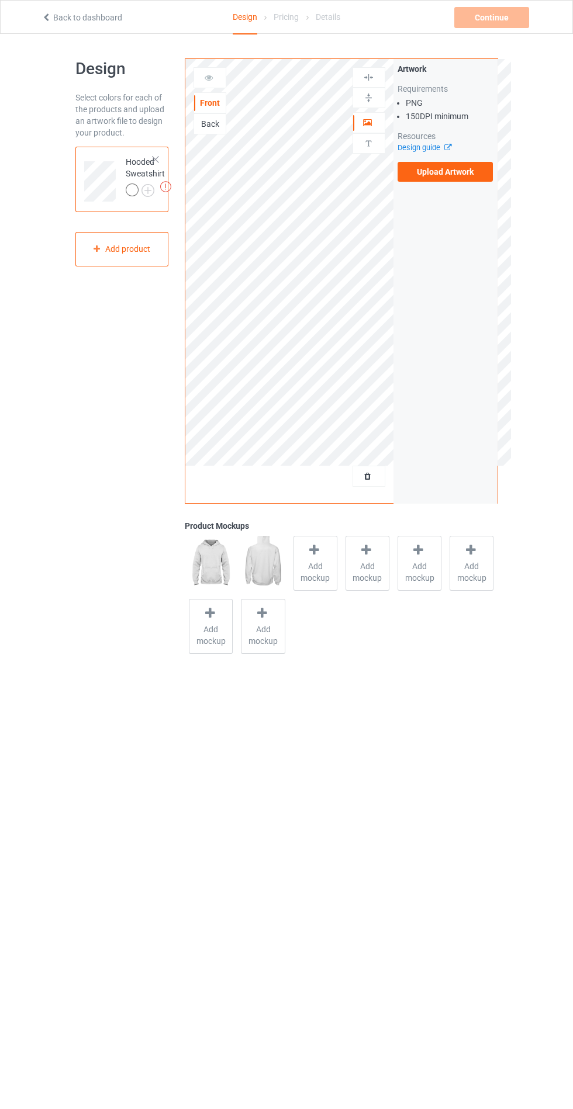
click at [451, 172] on label "Upload Artwork" at bounding box center [445, 172] width 96 height 20
click at [0, 0] on input "Upload Artwork" at bounding box center [0, 0] width 0 height 0
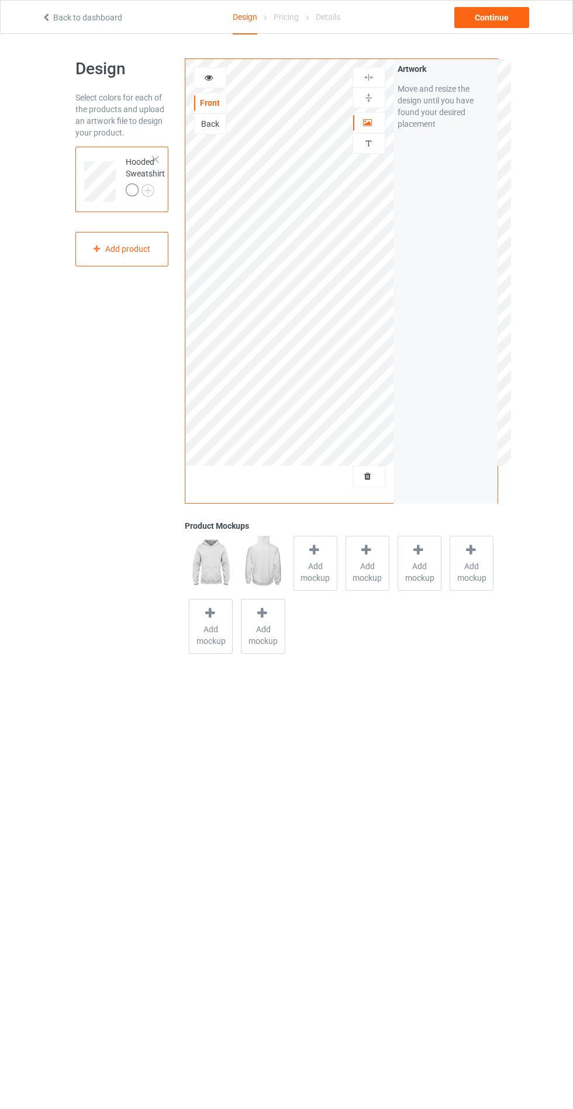
click at [326, 564] on span "Add mockup" at bounding box center [315, 572] width 43 height 23
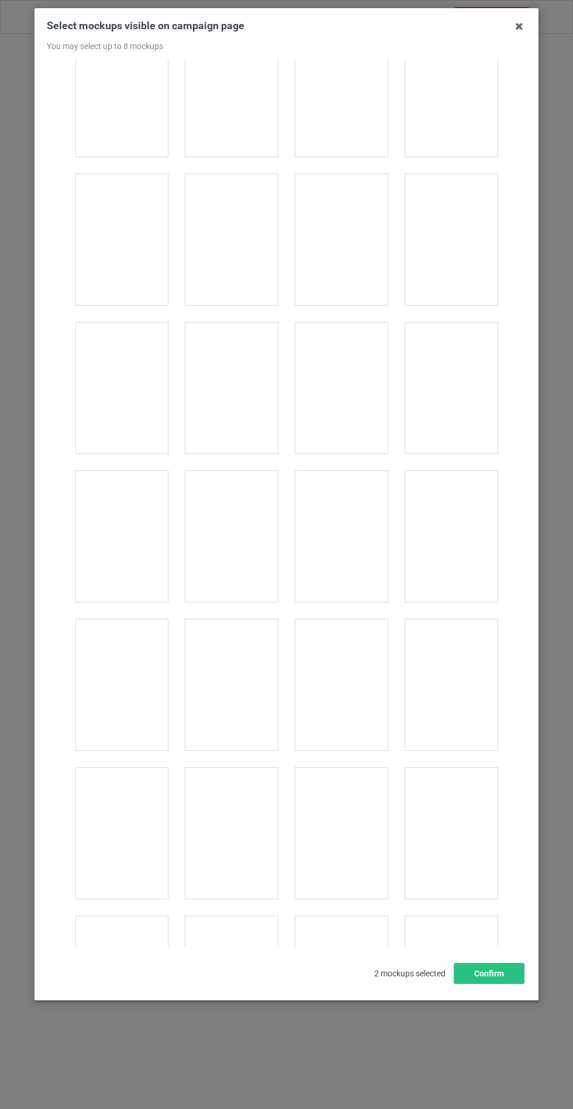
scroll to position [9434, 0]
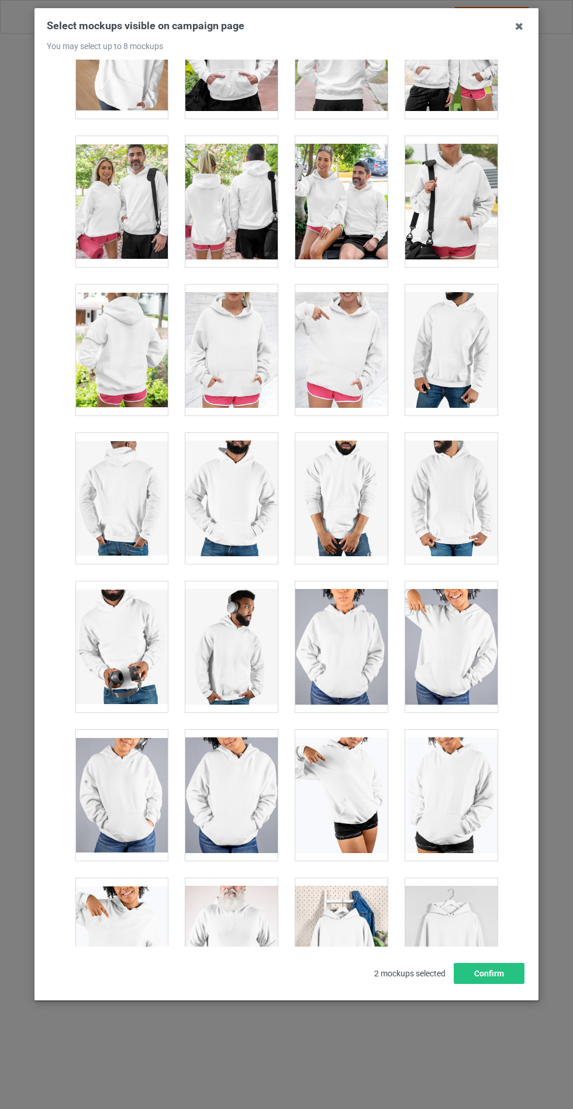
click at [249, 324] on div at bounding box center [231, 350] width 92 height 131
click at [489, 984] on button "Confirm" at bounding box center [489, 973] width 71 height 21
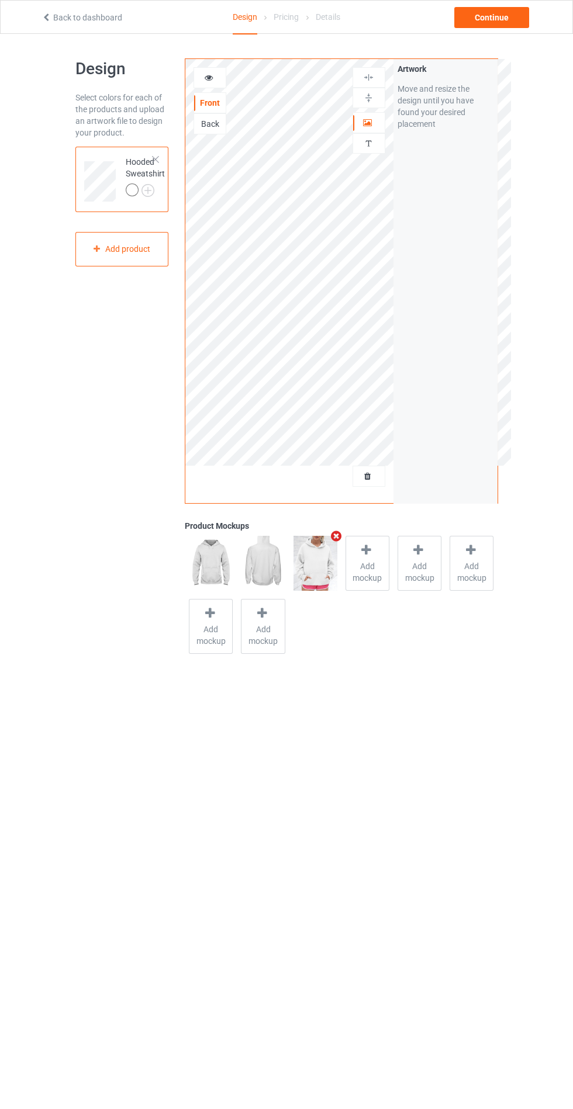
click at [0, 0] on img at bounding box center [0, 0] width 0 height 0
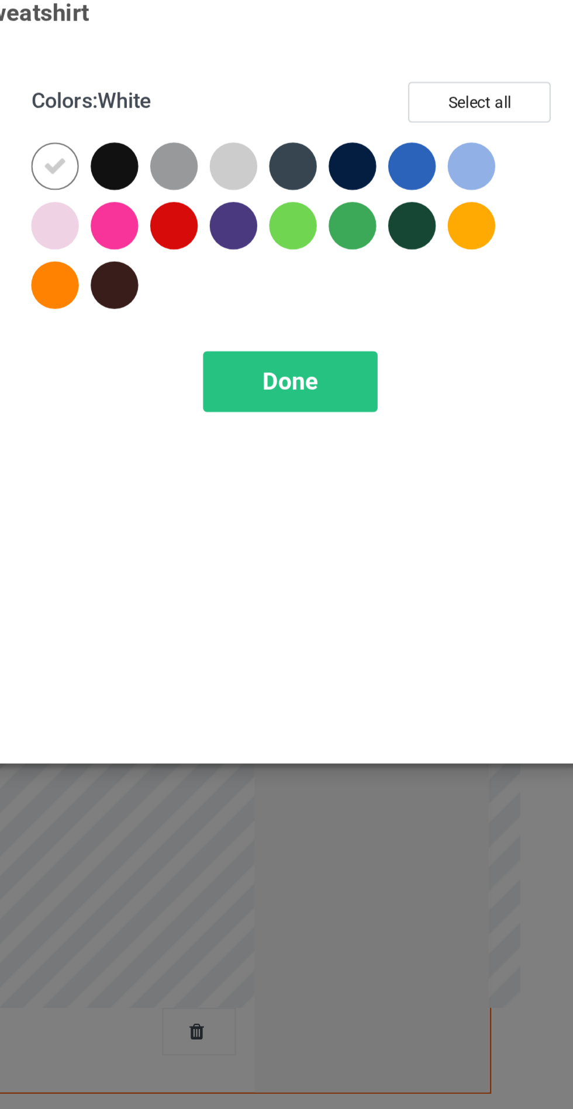
click at [382, 89] on div at bounding box center [384, 93] width 21 height 21
click at [302, 120] on div at bounding box center [305, 119] width 21 height 21
click at [489, 94] on div at bounding box center [489, 93] width 21 height 21
click at [414, 188] on span "Done" at bounding box center [409, 188] width 25 height 12
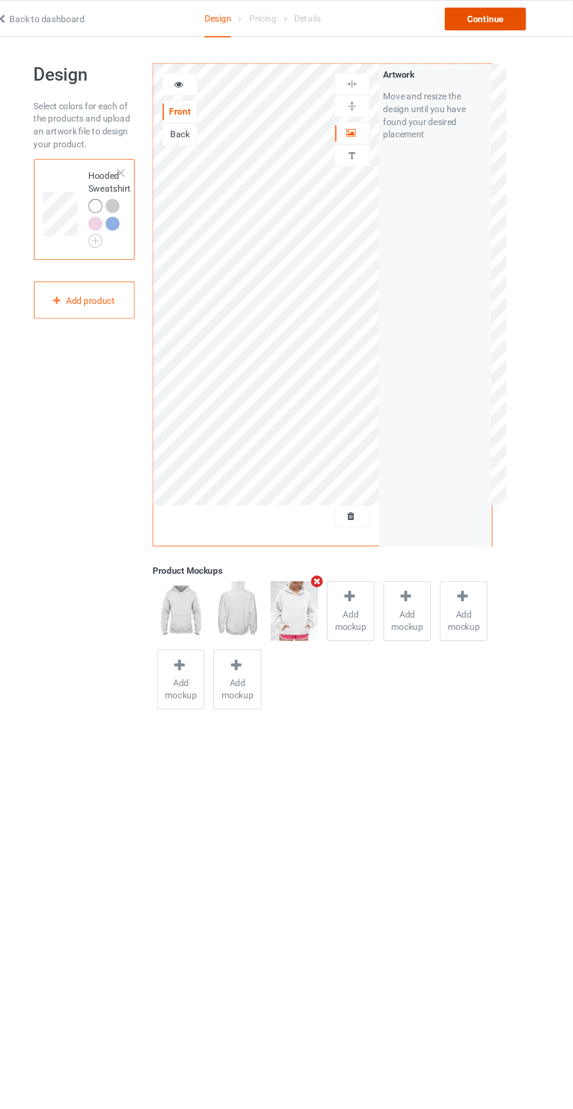
click at [500, 18] on div "Continue" at bounding box center [491, 17] width 75 height 21
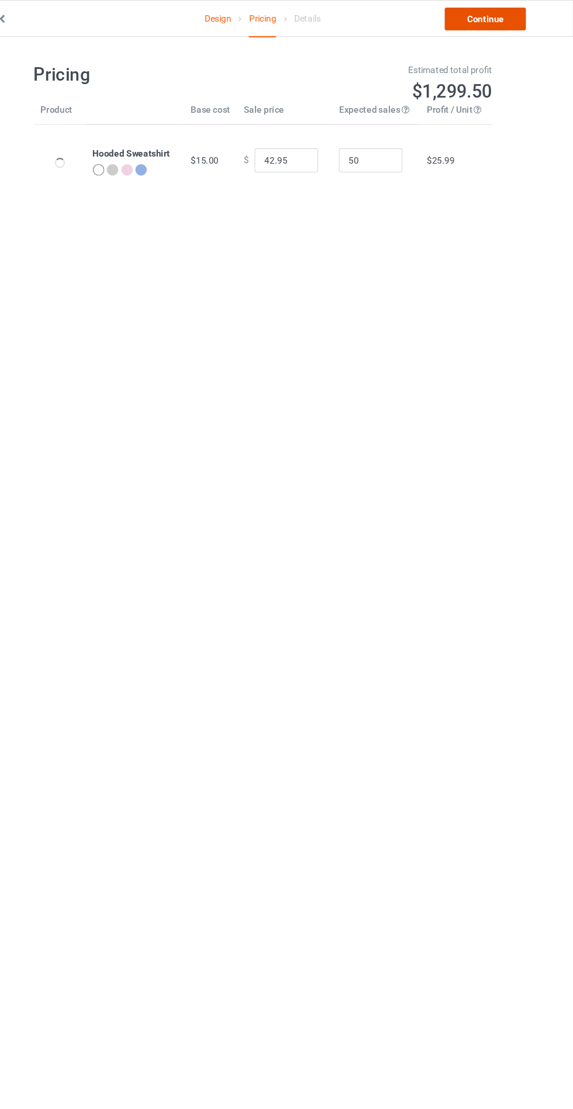
click at [501, 19] on link "Continue" at bounding box center [491, 17] width 75 height 21
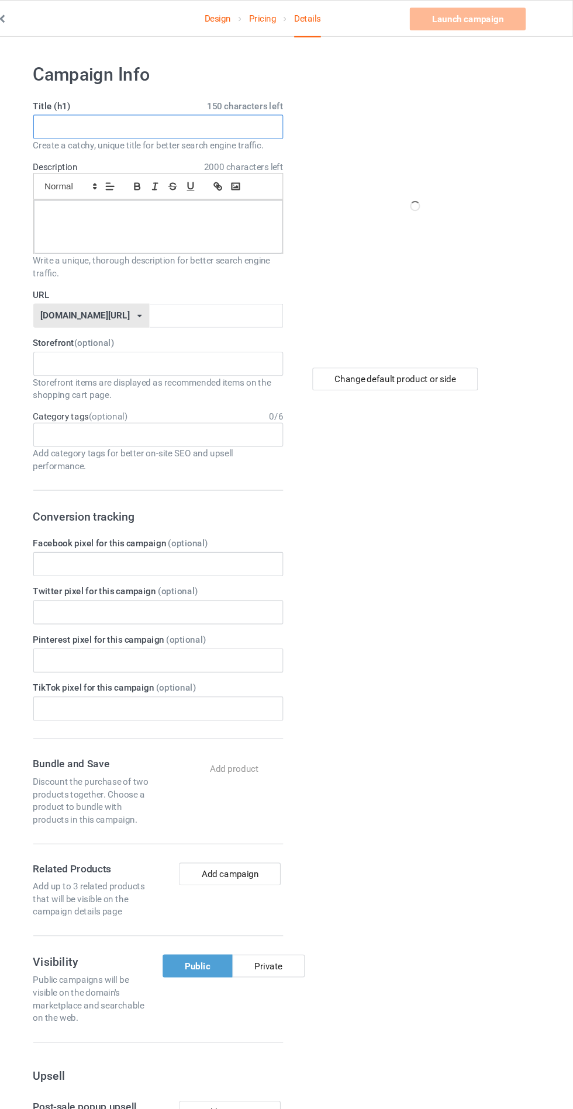
click at [257, 120] on input "text" at bounding box center [190, 117] width 230 height 22
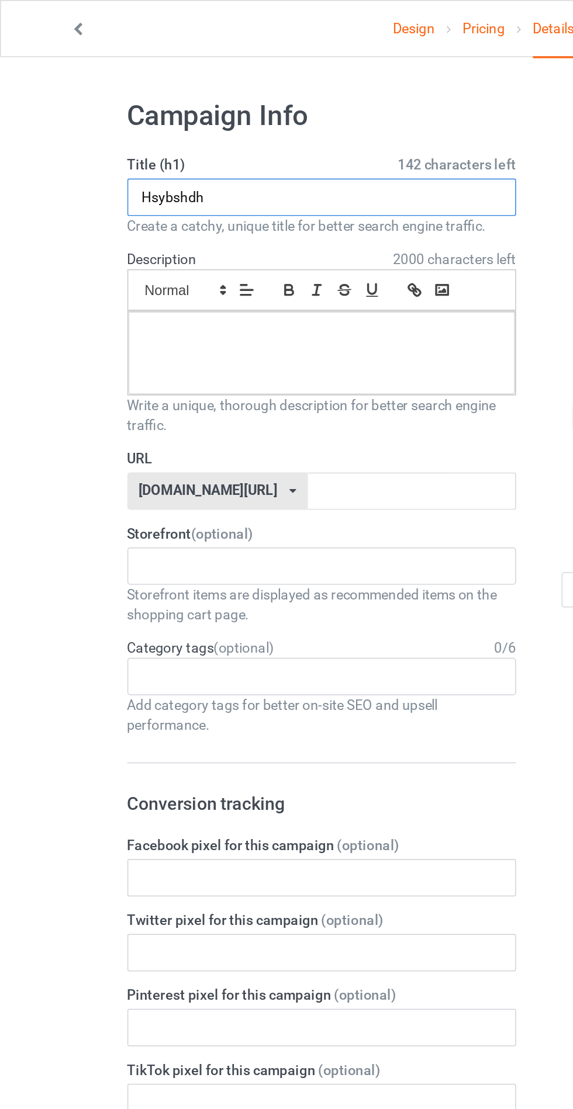
type input "Hsybshdh"
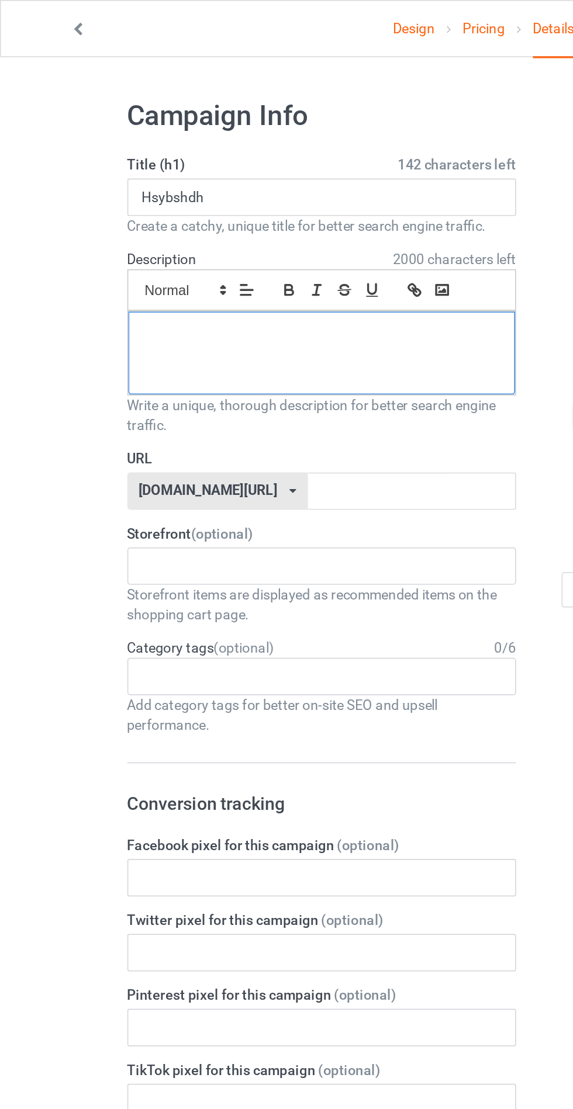
click at [112, 213] on div at bounding box center [190, 209] width 229 height 49
click at [275, 288] on input "text" at bounding box center [243, 291] width 123 height 22
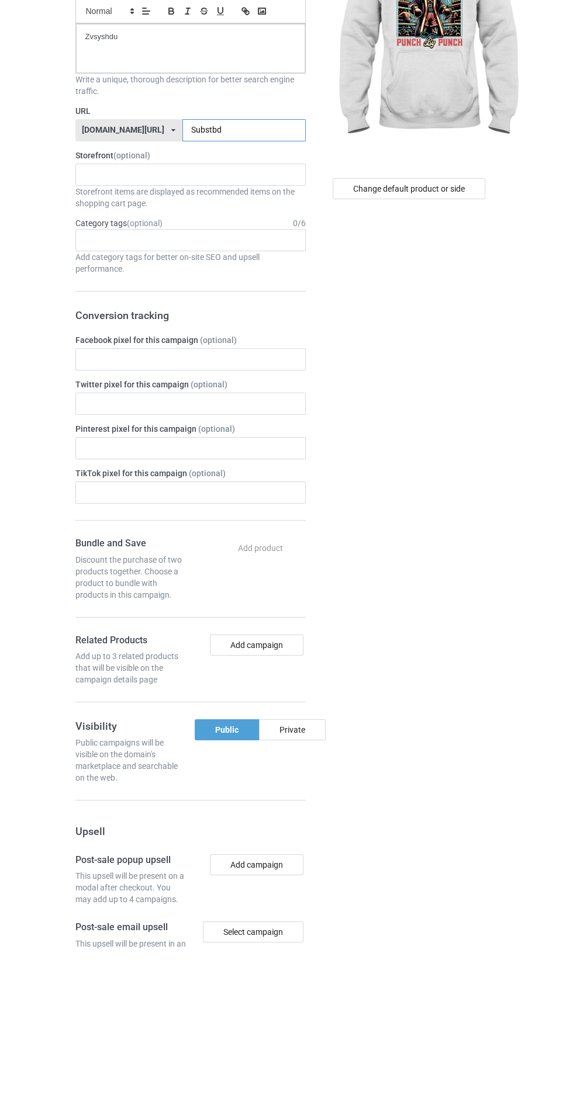
scroll to position [69, 0]
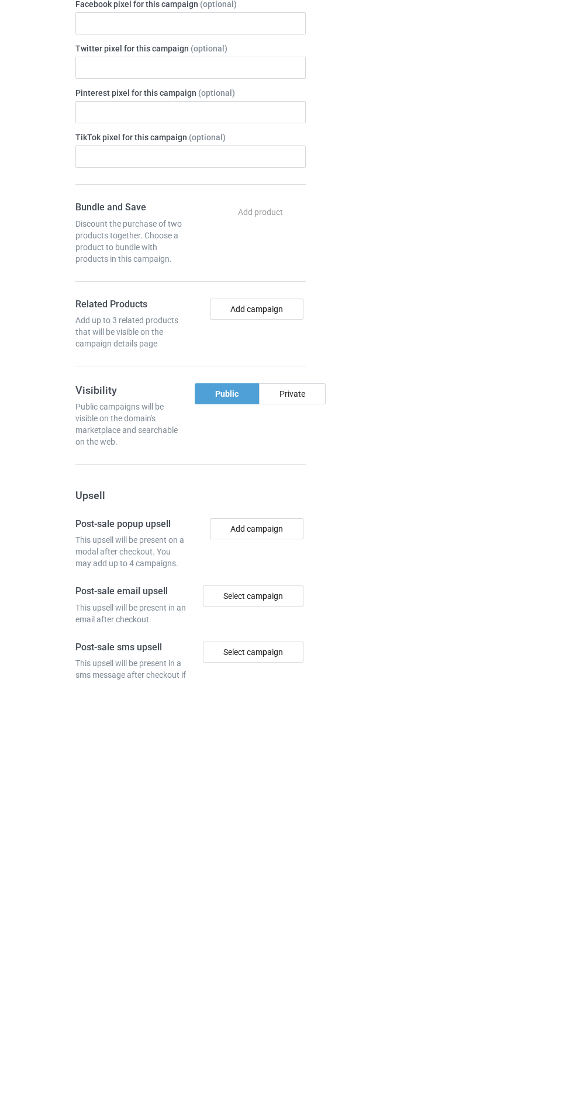
type input "Substbd"
click at [302, 822] on div "Private" at bounding box center [292, 821] width 67 height 21
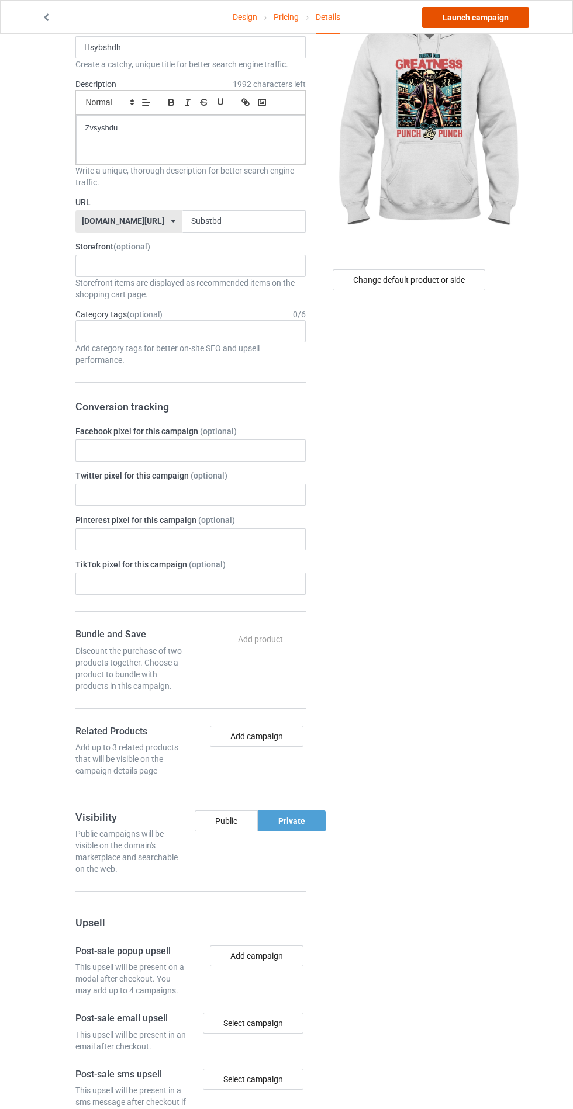
click at [489, 12] on link "Launch campaign" at bounding box center [475, 17] width 107 height 21
